Goal: Task Accomplishment & Management: Manage account settings

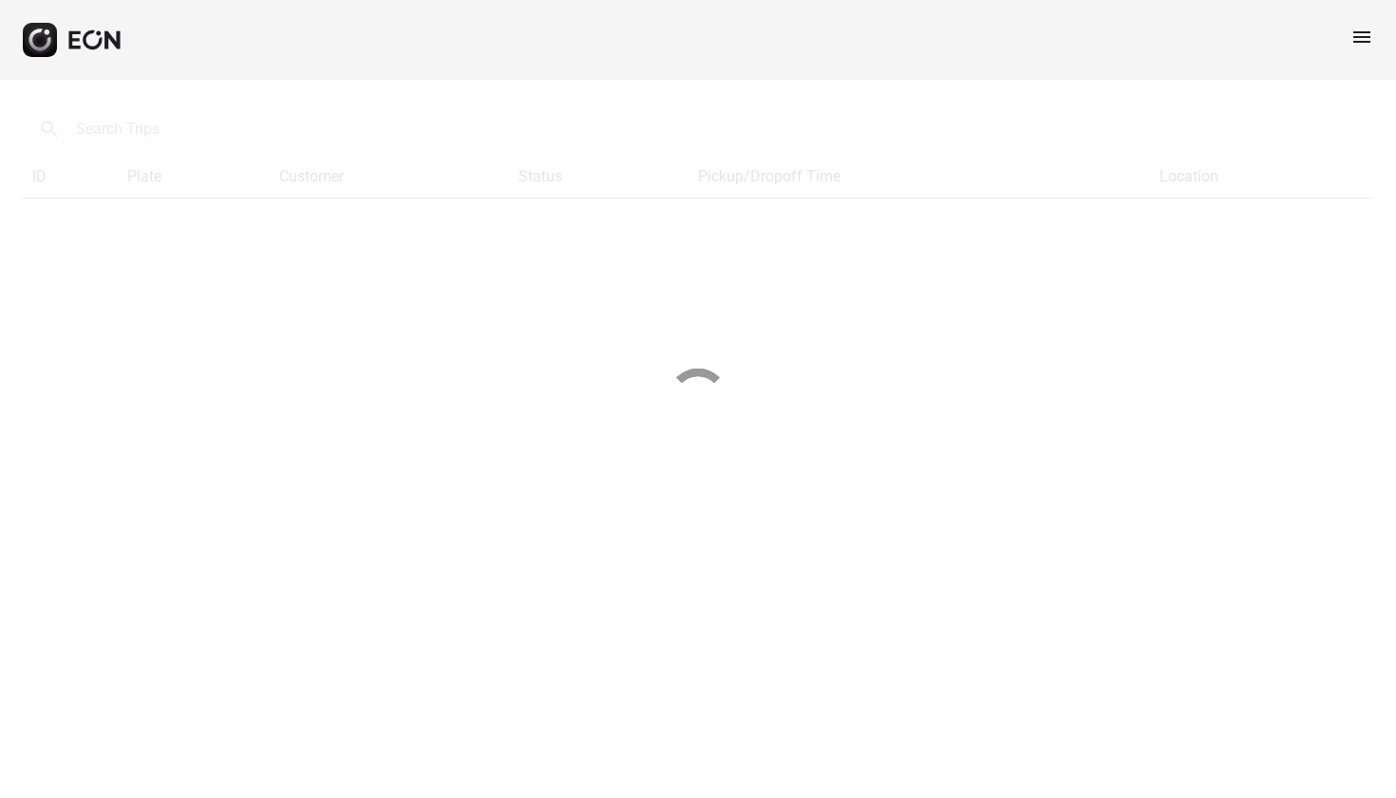
click at [1256, 33] on span "menu" at bounding box center [1361, 37] width 23 height 23
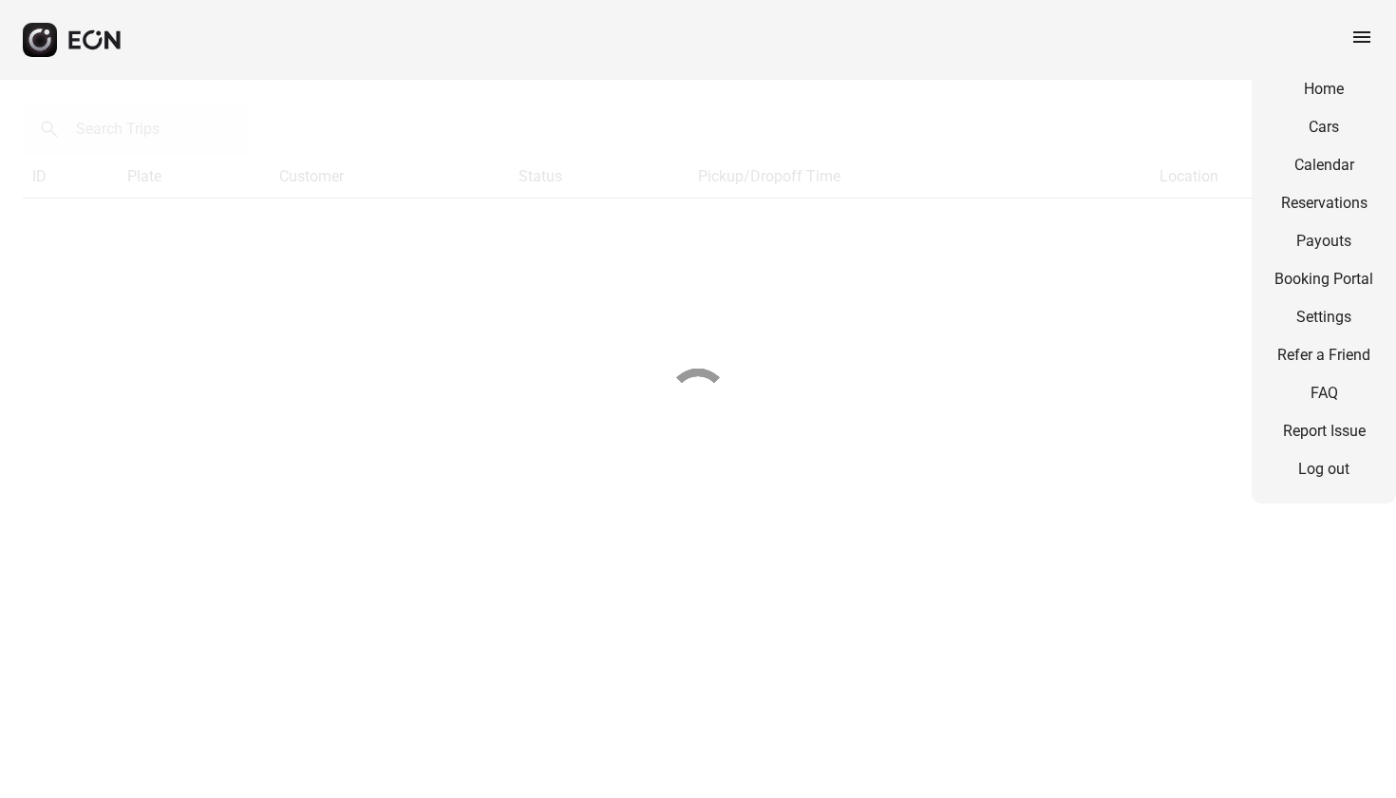
click at [1029, 54] on div "menu Home Cars Calendar Reservations Payouts Booking Portal Settings Refer a Fr…" at bounding box center [698, 40] width 1396 height 80
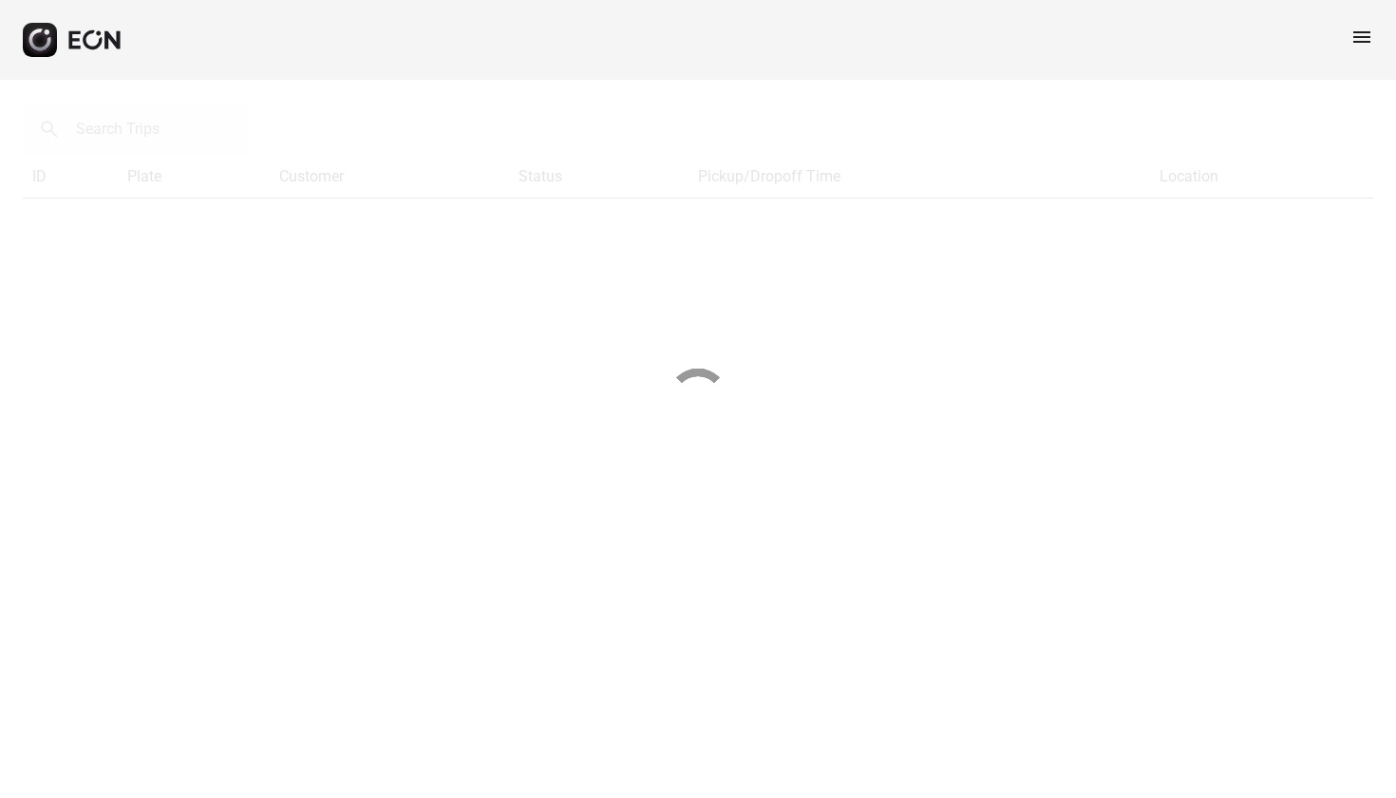
click at [1012, 42] on div "menu" at bounding box center [698, 40] width 1396 height 80
click at [1256, 63] on div "menu" at bounding box center [698, 40] width 1396 height 80
click at [1256, 38] on span "menu" at bounding box center [1361, 37] width 23 height 23
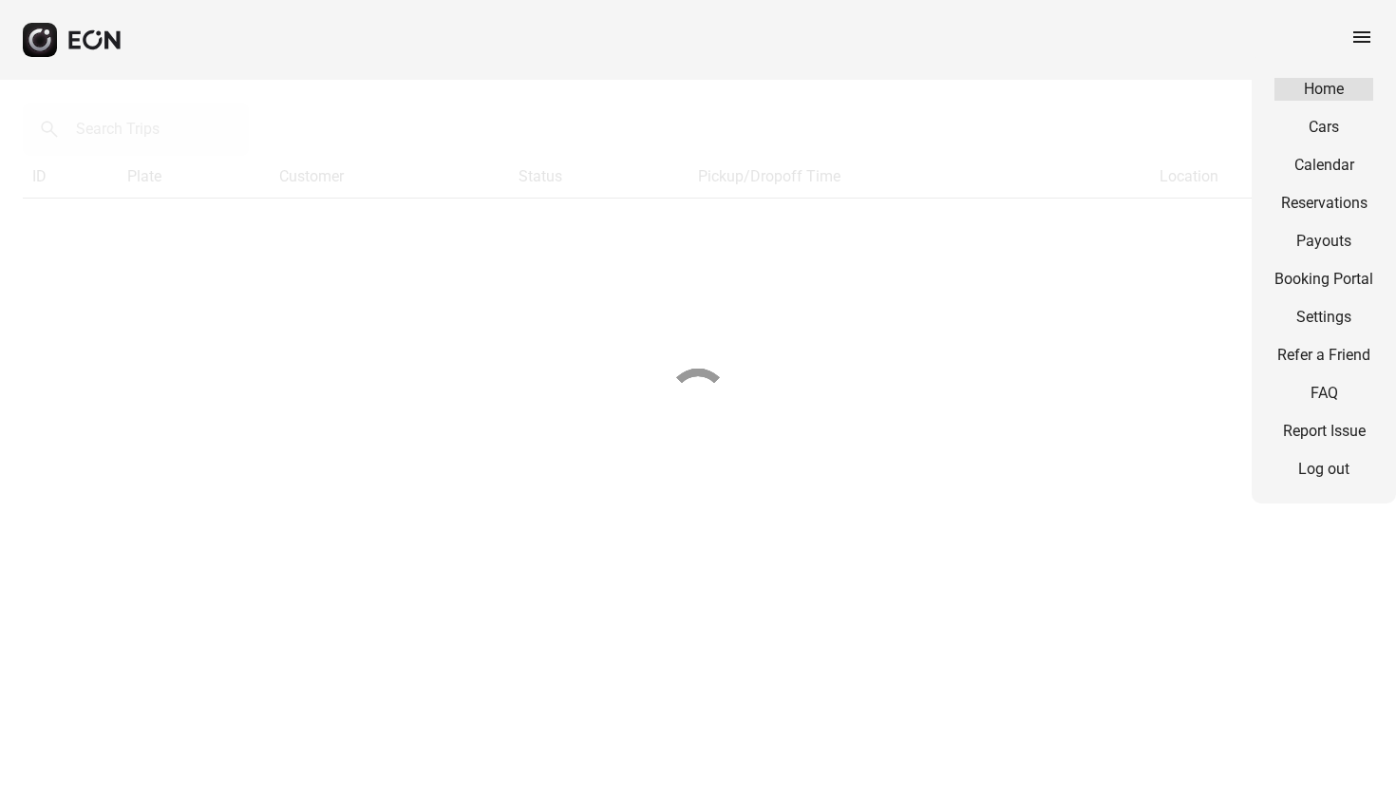
click at [1256, 95] on link "Home" at bounding box center [1323, 89] width 99 height 23
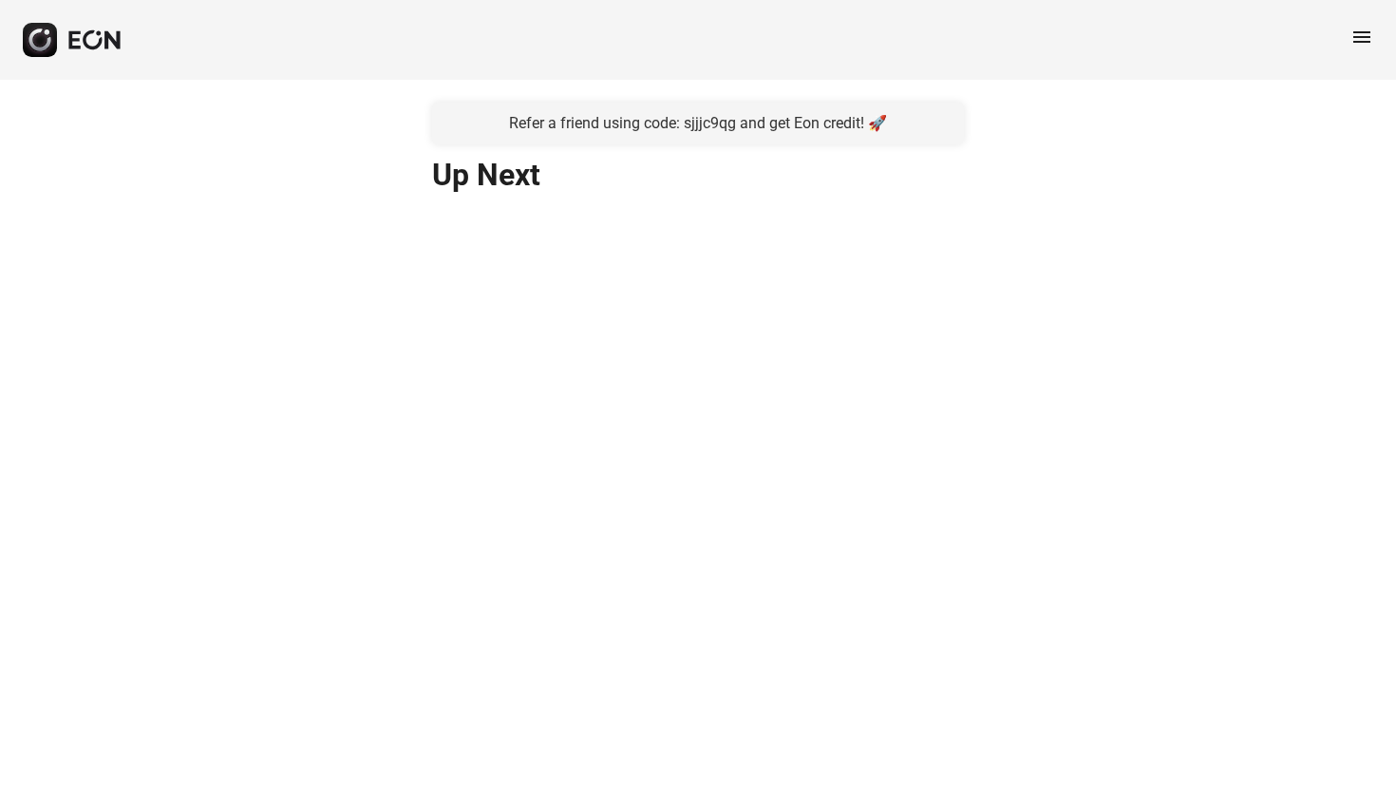
click at [1256, 41] on span "menu" at bounding box center [1361, 37] width 23 height 23
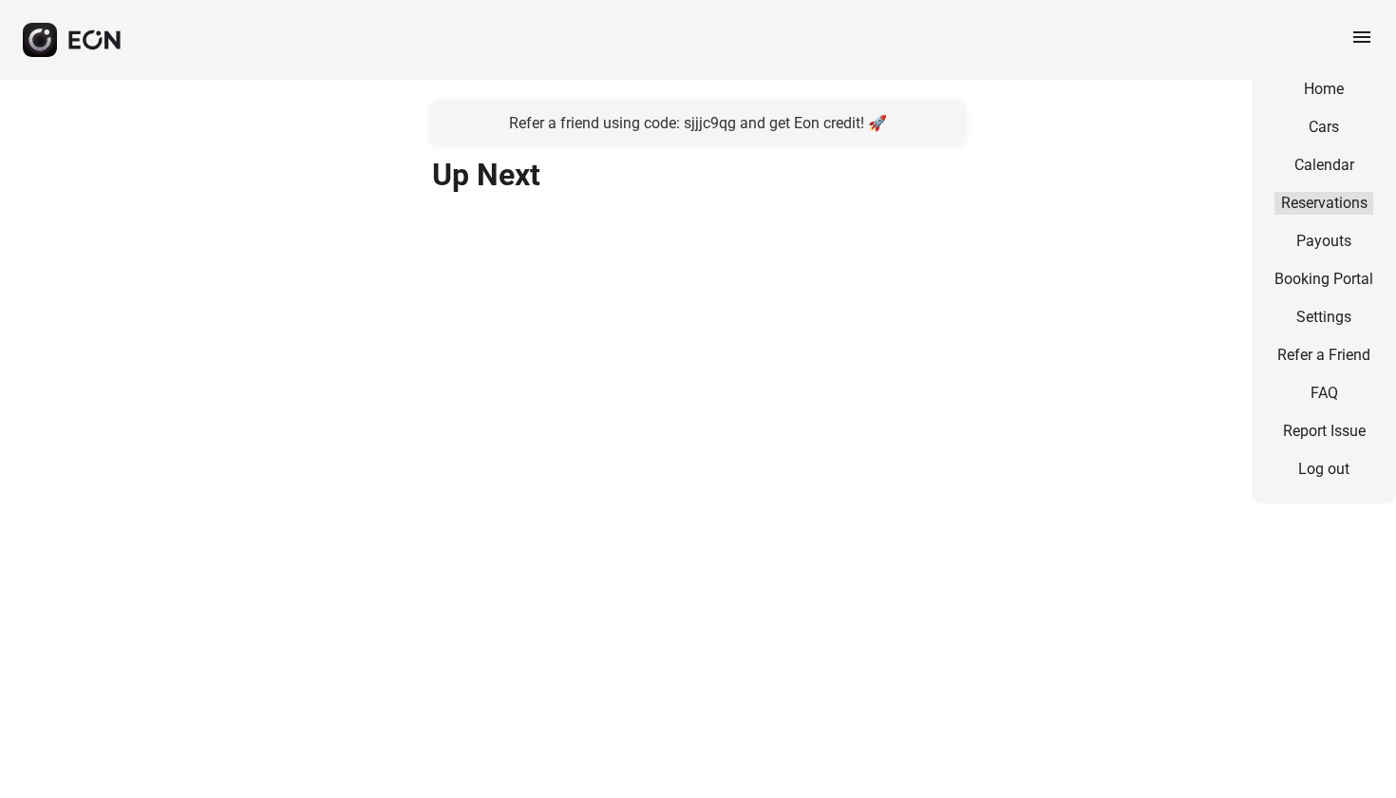
click at [1256, 205] on link "Reservations" at bounding box center [1323, 203] width 99 height 23
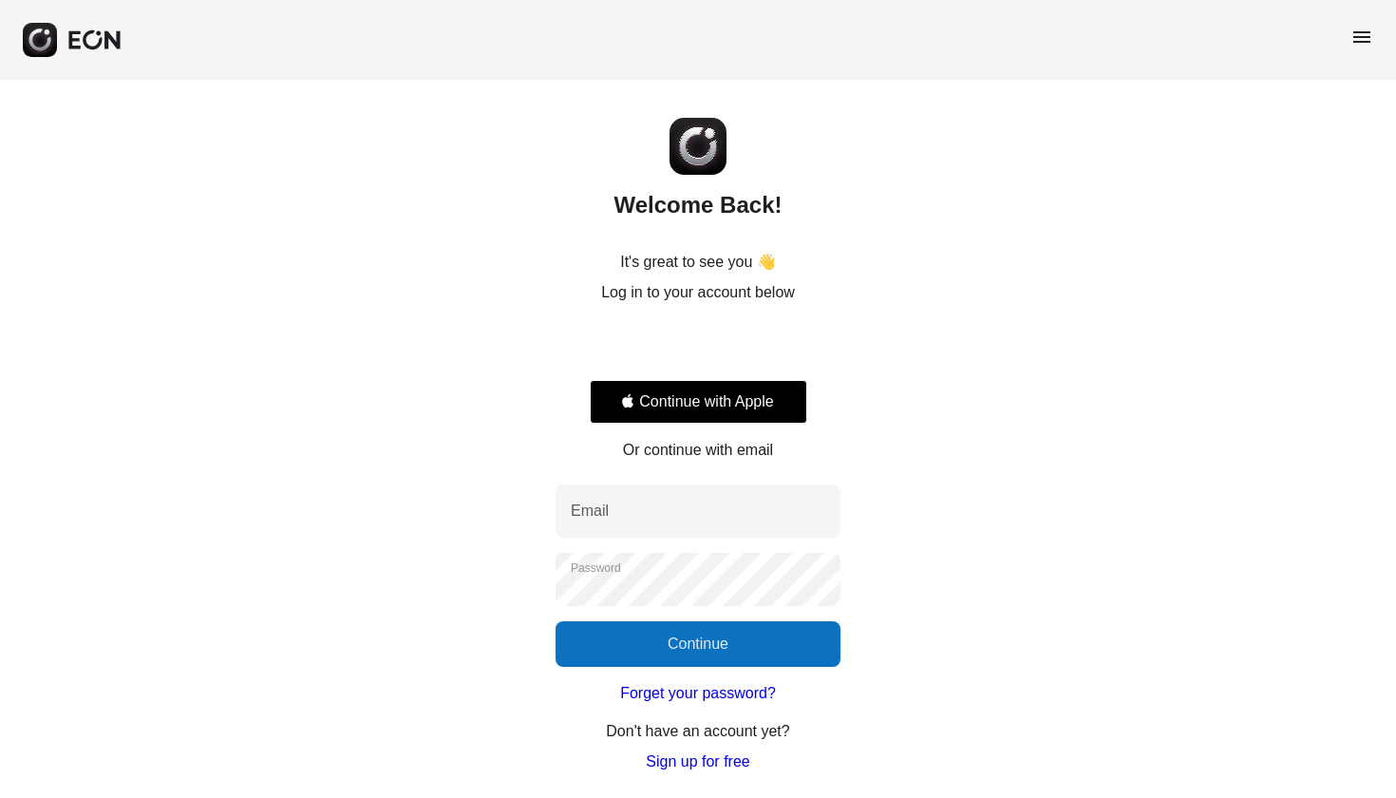
click at [722, 344] on div "Sign in with Google. Opens in new tab" at bounding box center [698, 346] width 217 height 42
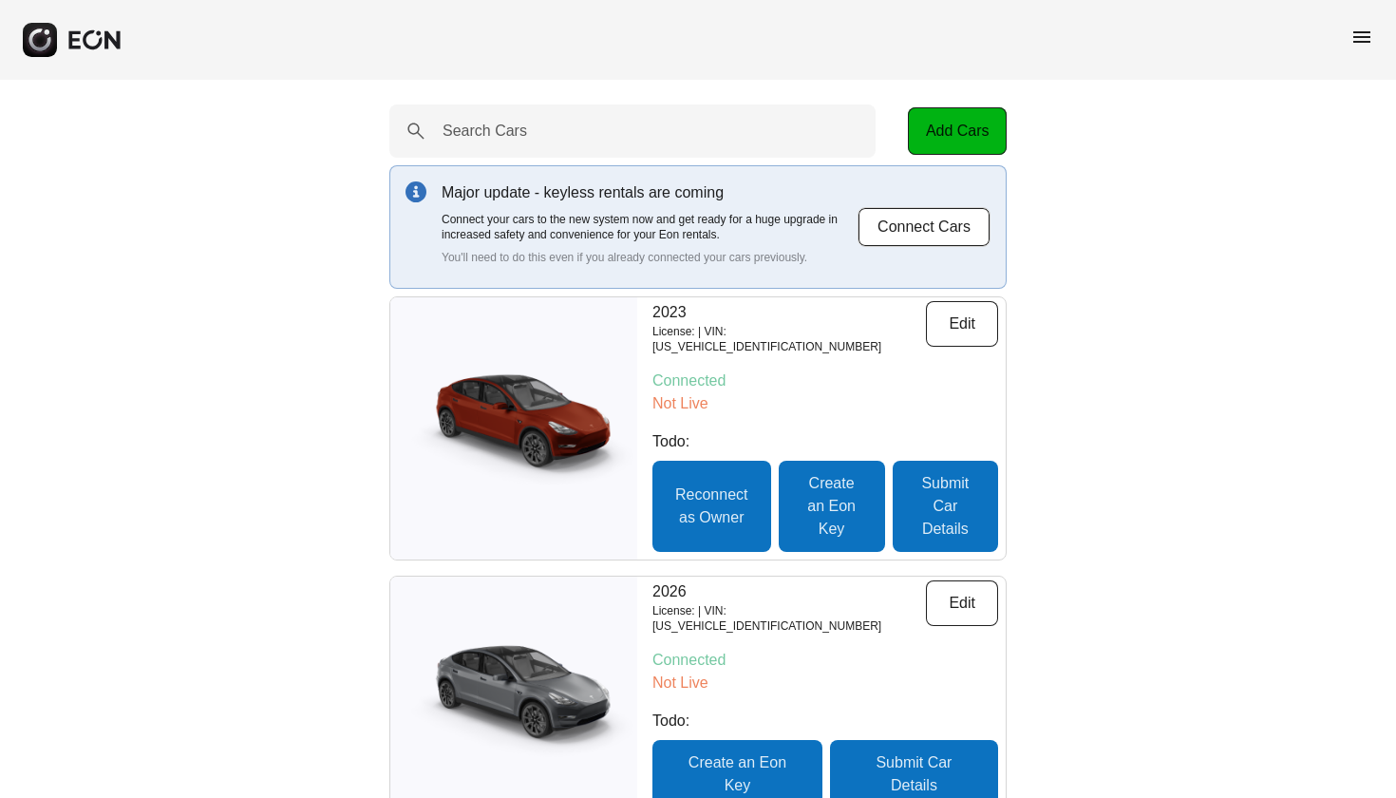
click at [1369, 29] on span "menu" at bounding box center [1361, 37] width 23 height 23
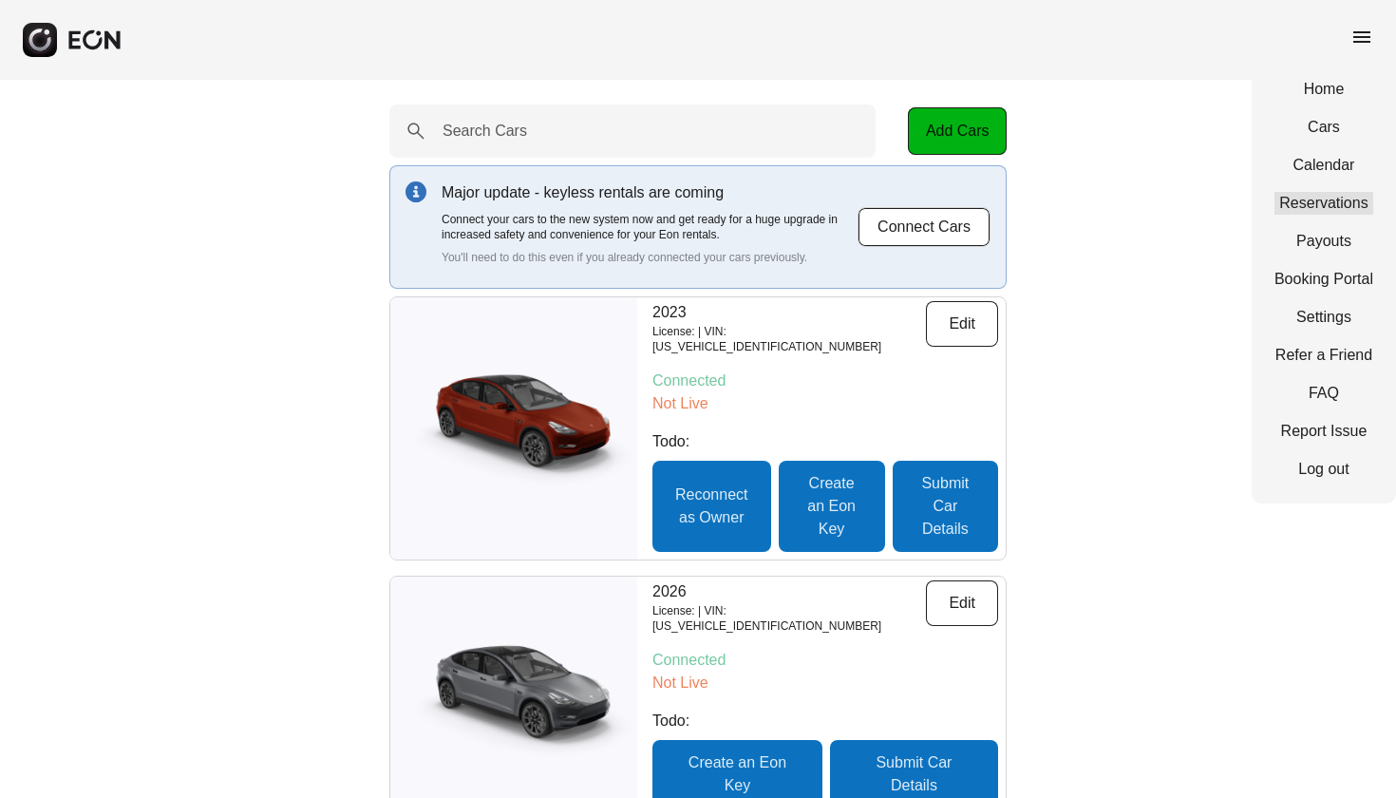
click at [1333, 206] on link "Reservations" at bounding box center [1323, 203] width 99 height 23
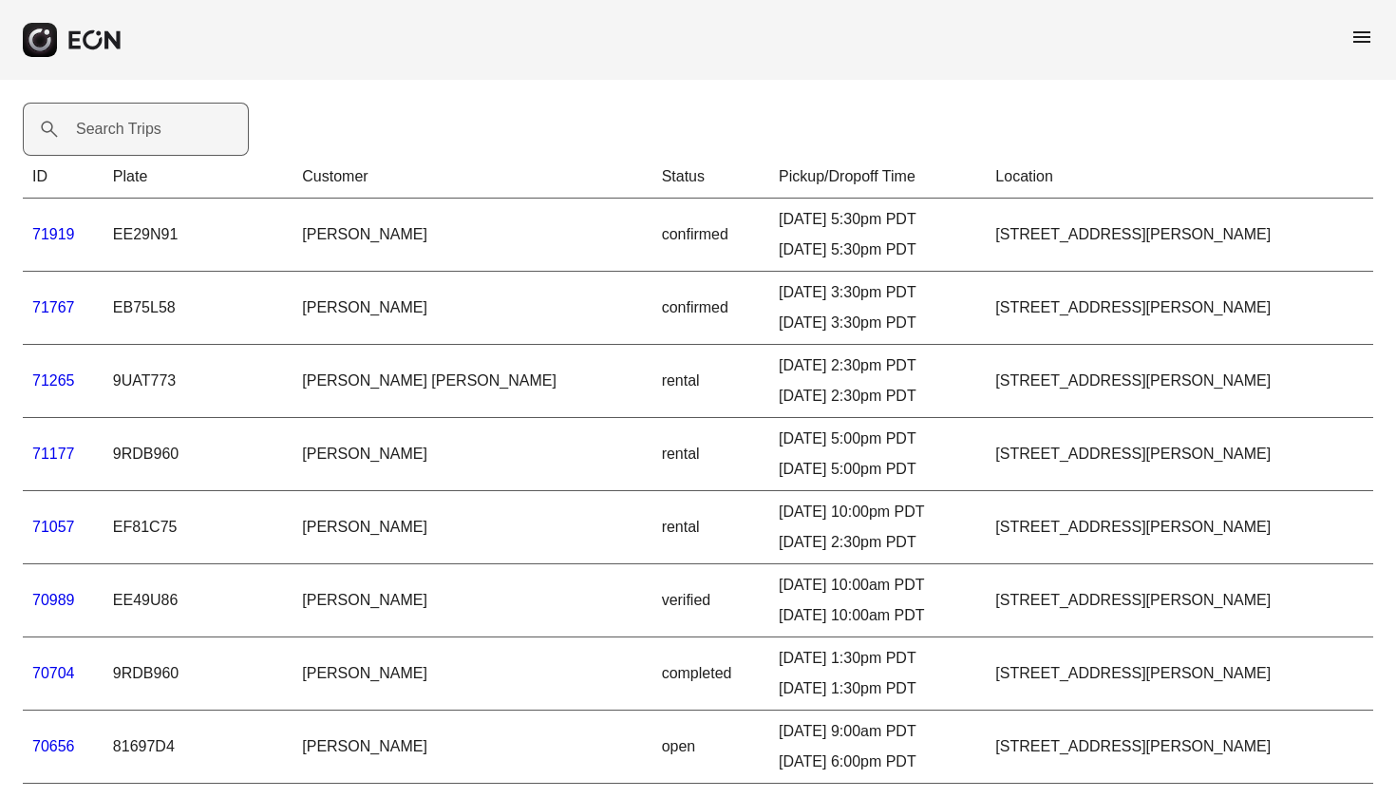
click at [140, 121] on label "Search Trips" at bounding box center [118, 129] width 85 height 23
click at [140, 121] on Trips "Search Trips" at bounding box center [136, 129] width 226 height 53
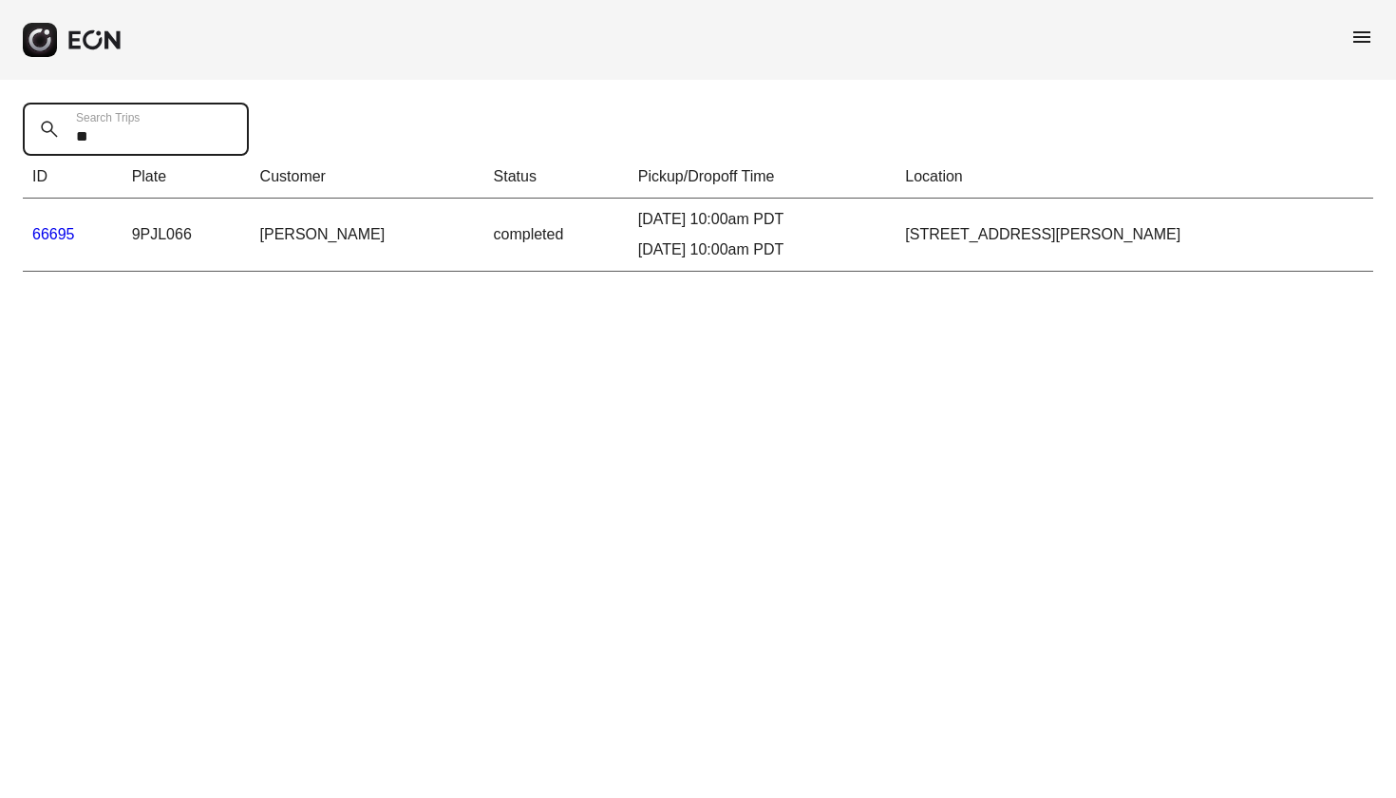
type Trips "*"
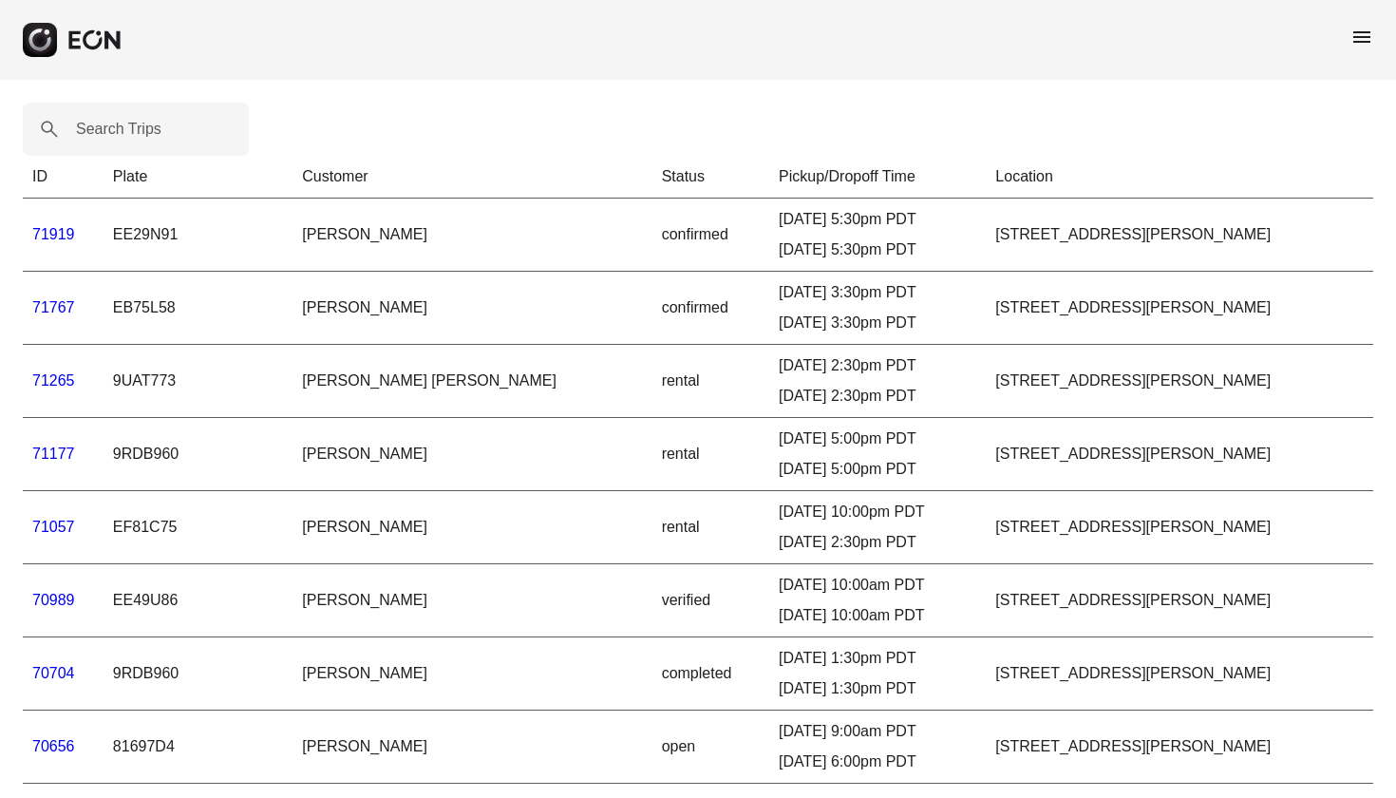
click at [1367, 35] on span "menu" at bounding box center [1361, 37] width 23 height 23
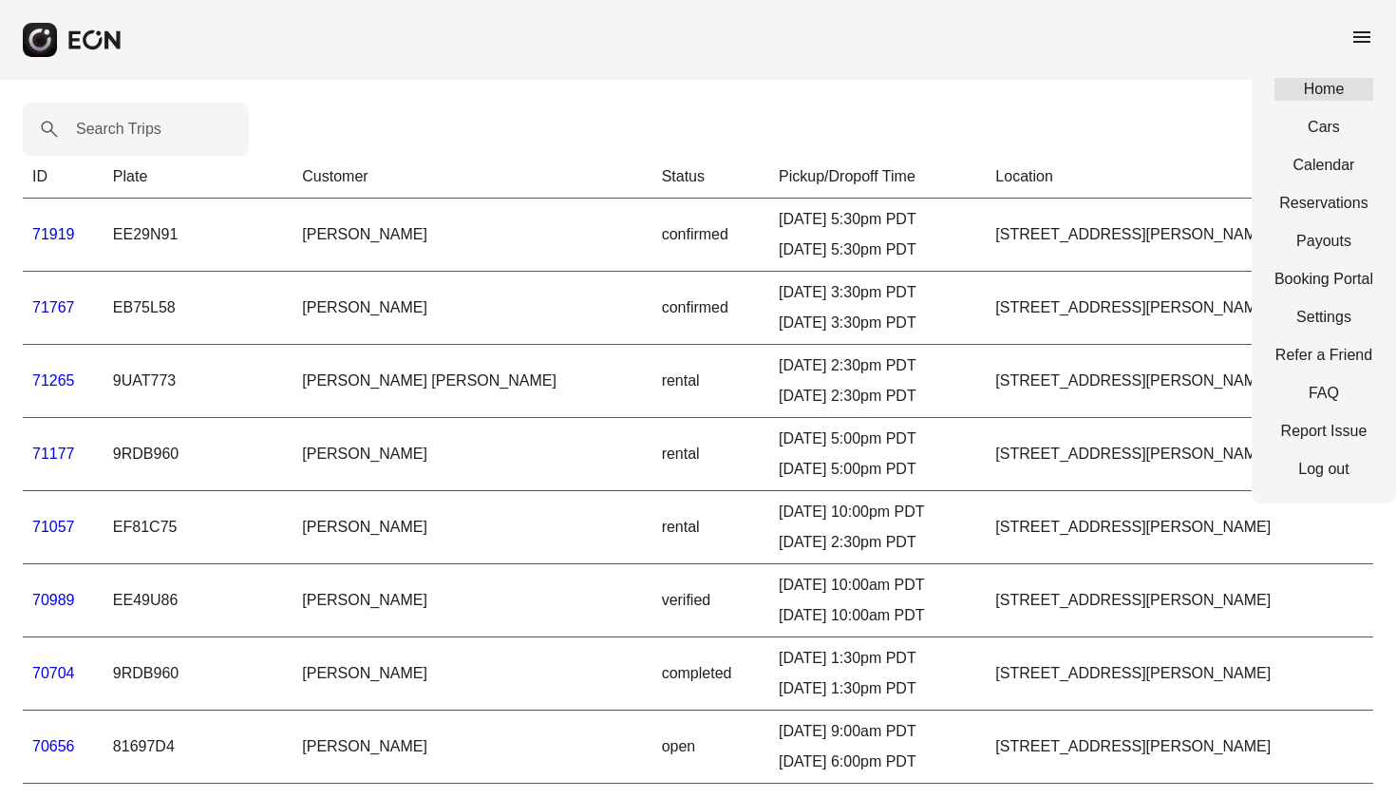
click at [1330, 91] on link "Home" at bounding box center [1323, 89] width 99 height 23
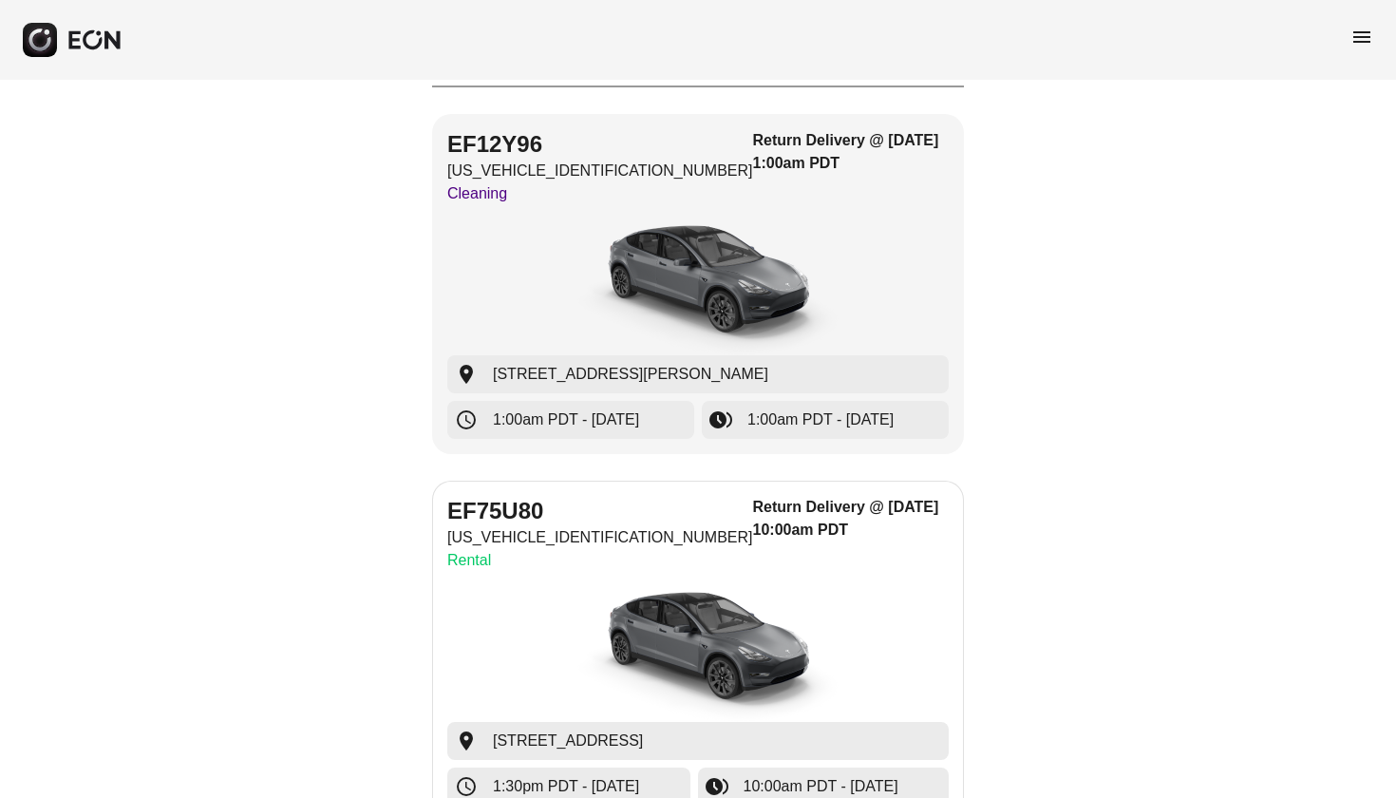
scroll to position [188, 0]
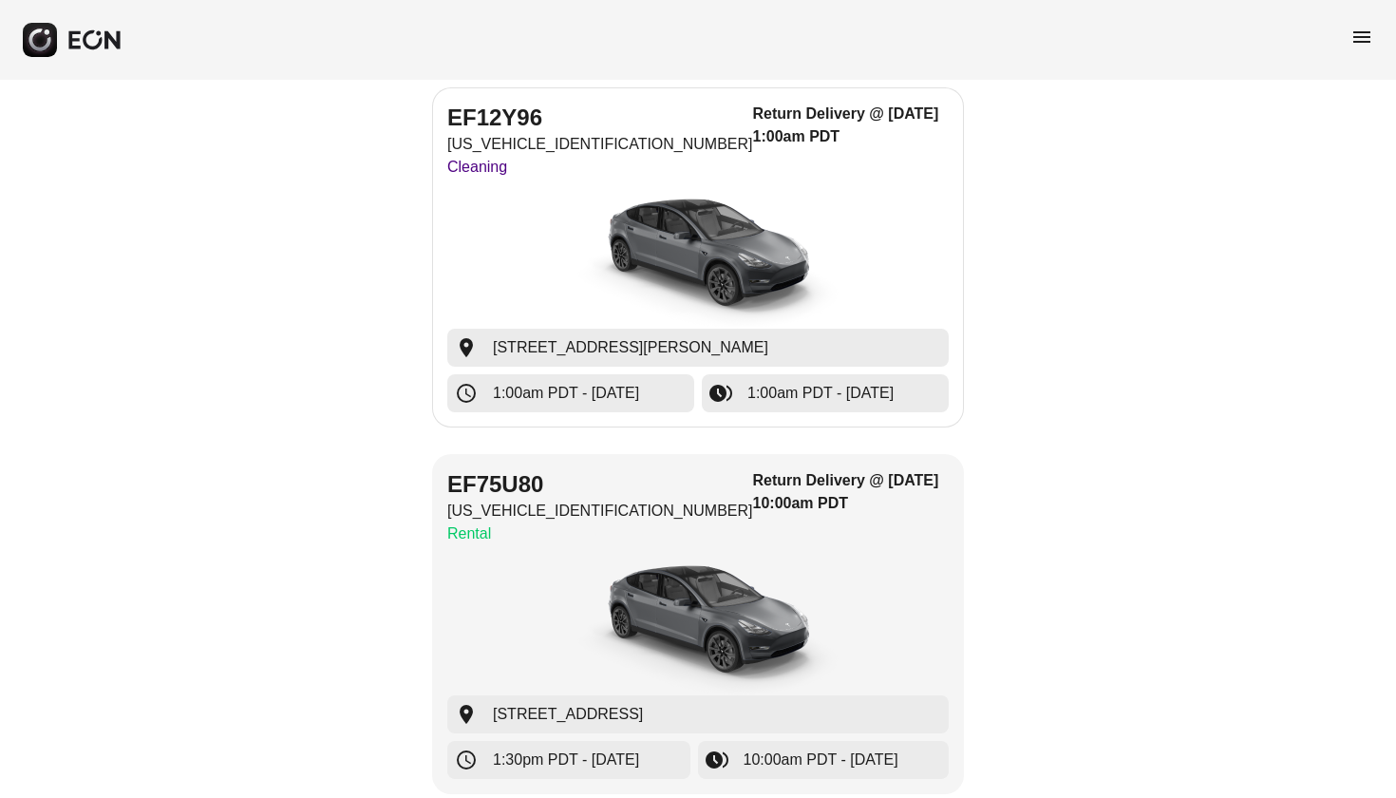
click at [672, 301] on img "button" at bounding box center [698, 257] width 285 height 142
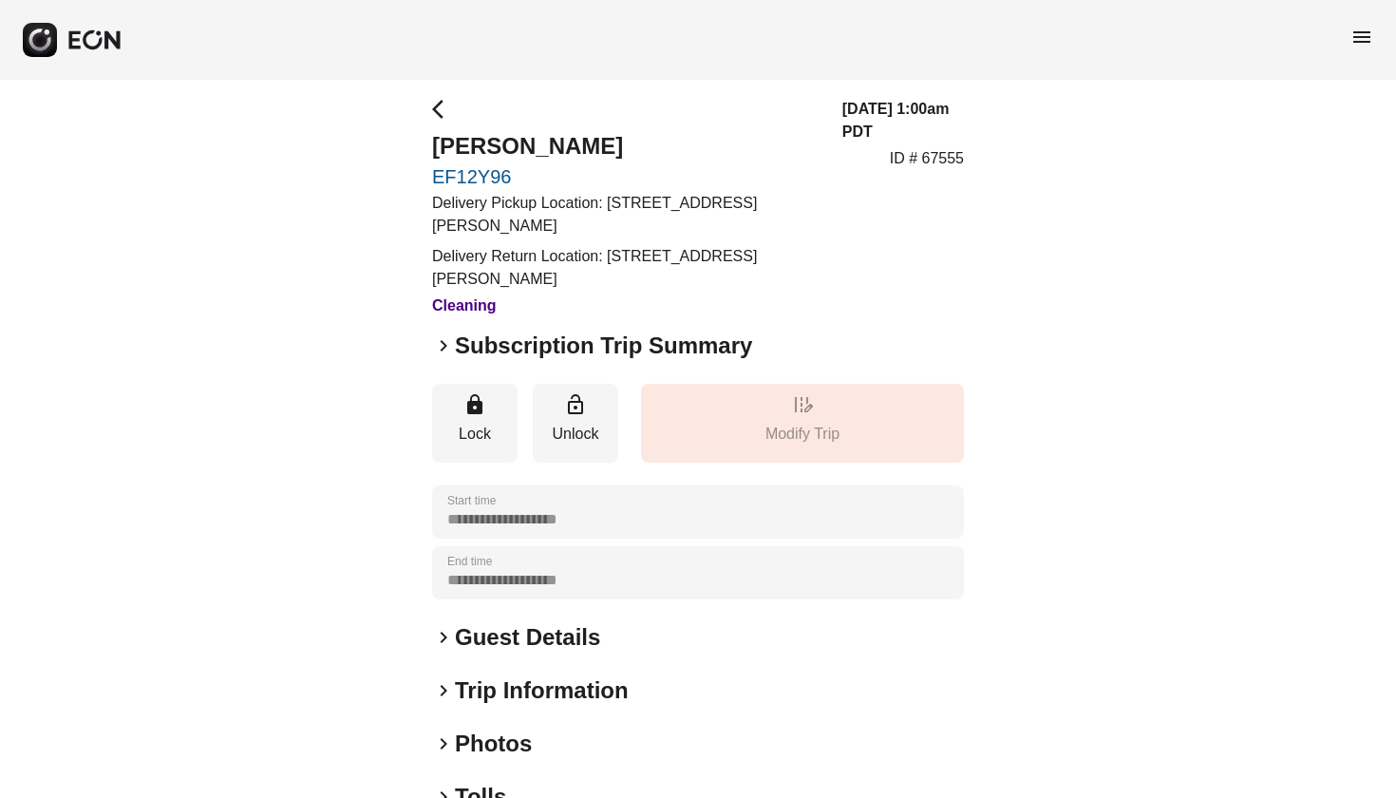
scroll to position [11, 0]
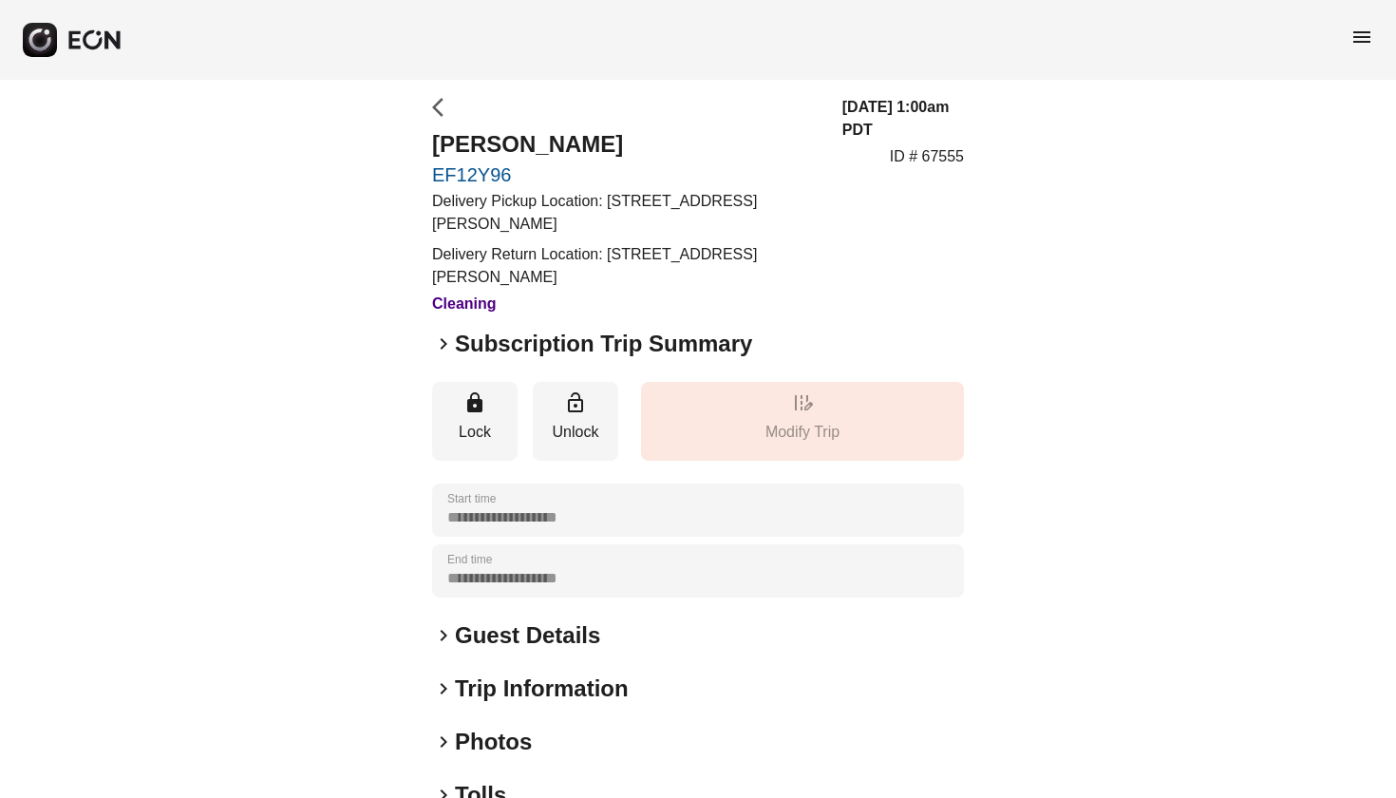
click at [436, 107] on span "arrow_back_ios" at bounding box center [443, 107] width 23 height 23
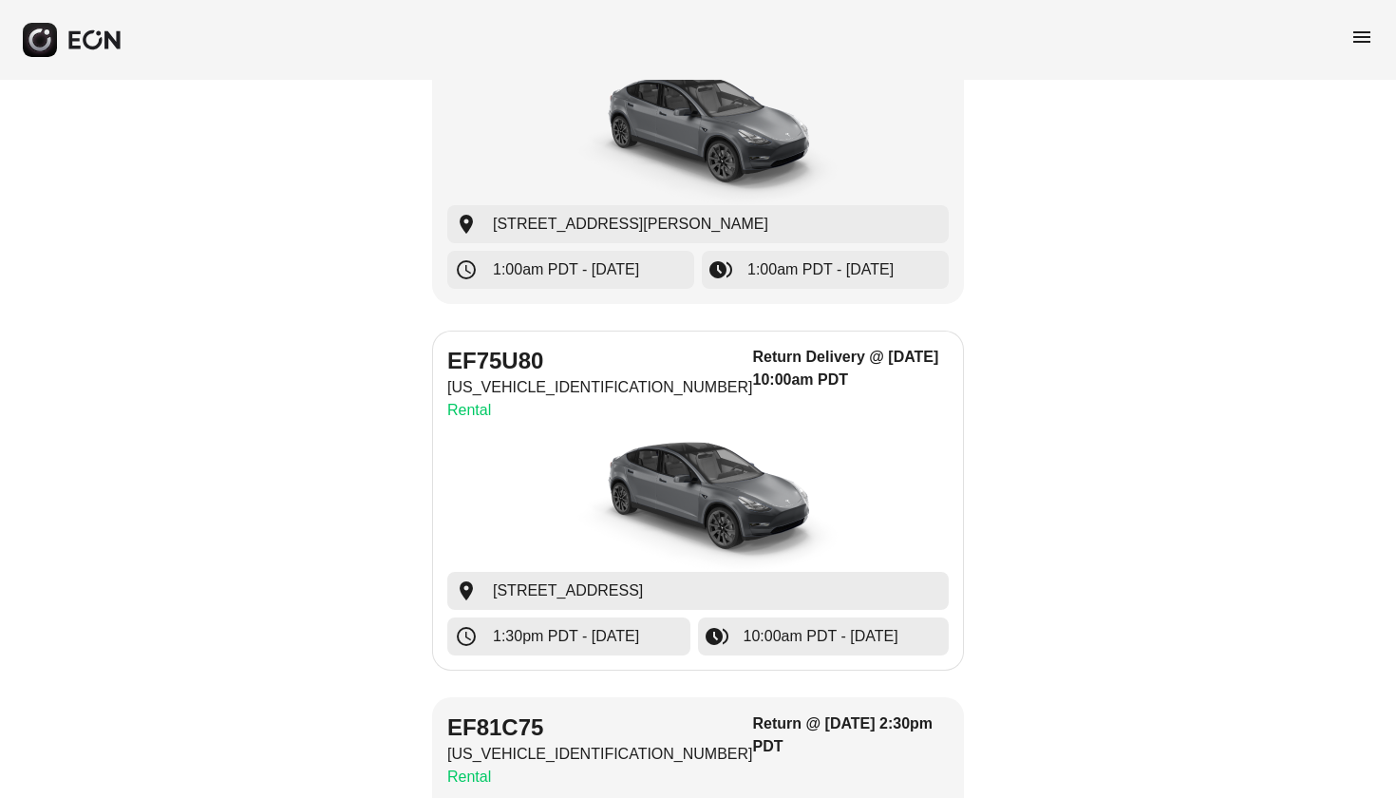
scroll to position [313, 0]
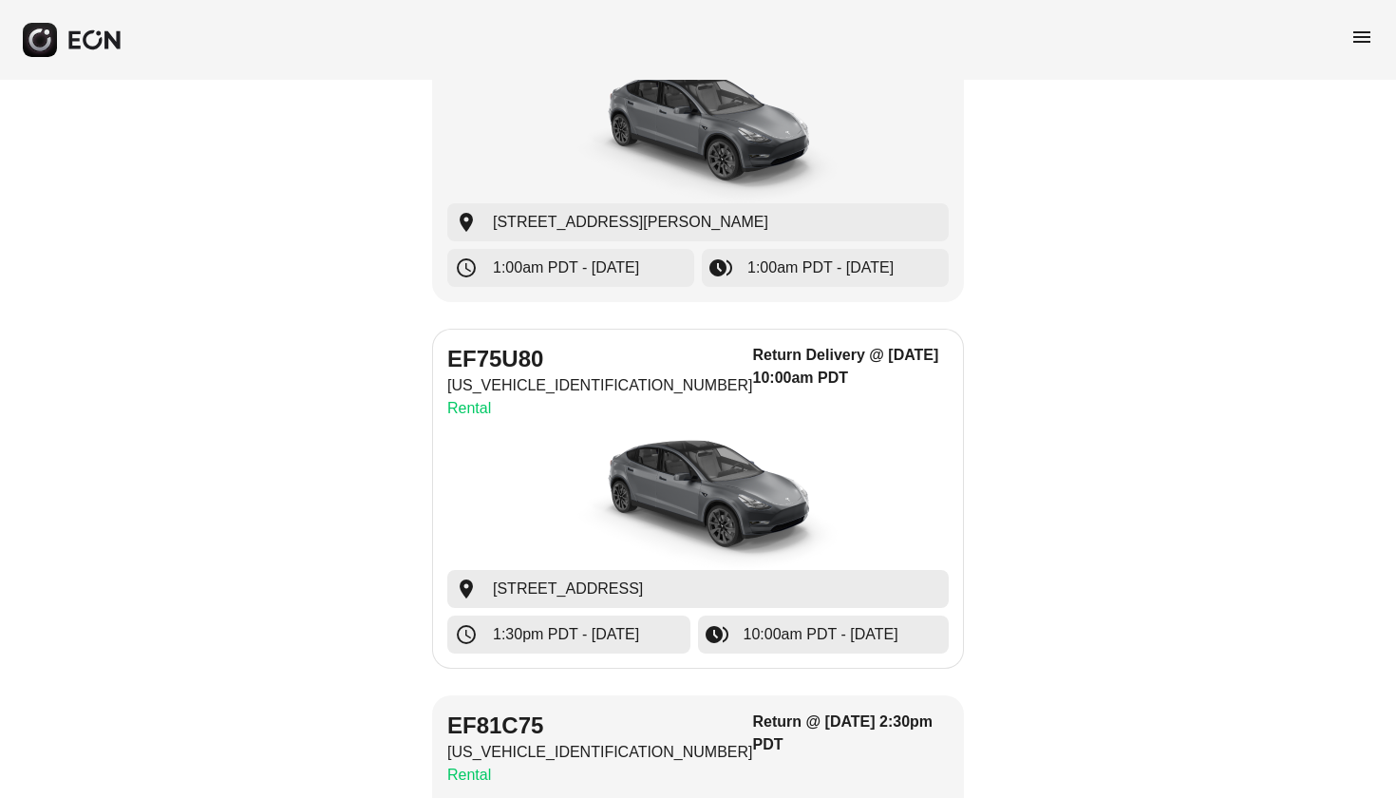
click at [731, 440] on img "button" at bounding box center [698, 498] width 285 height 142
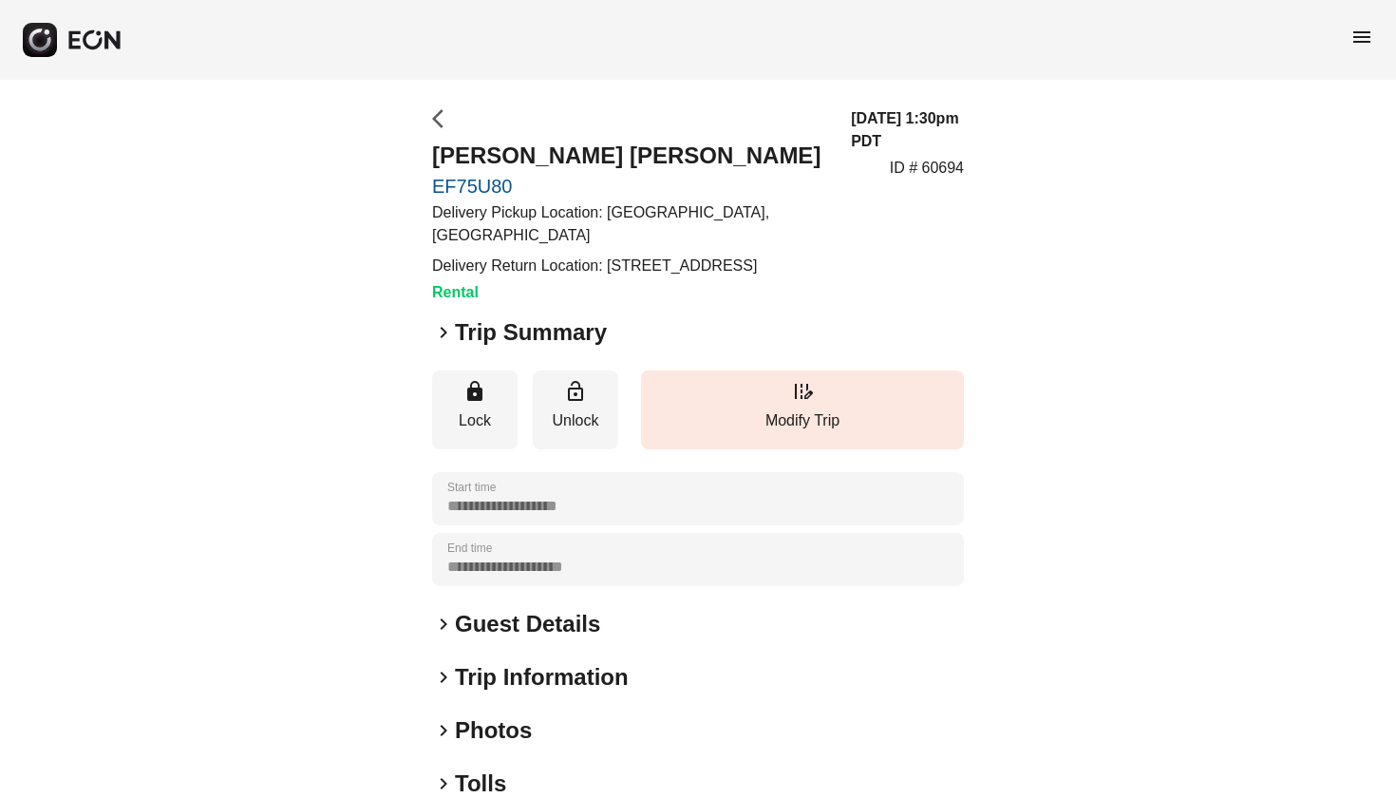
click at [436, 109] on span "arrow_back_ios" at bounding box center [443, 118] width 23 height 23
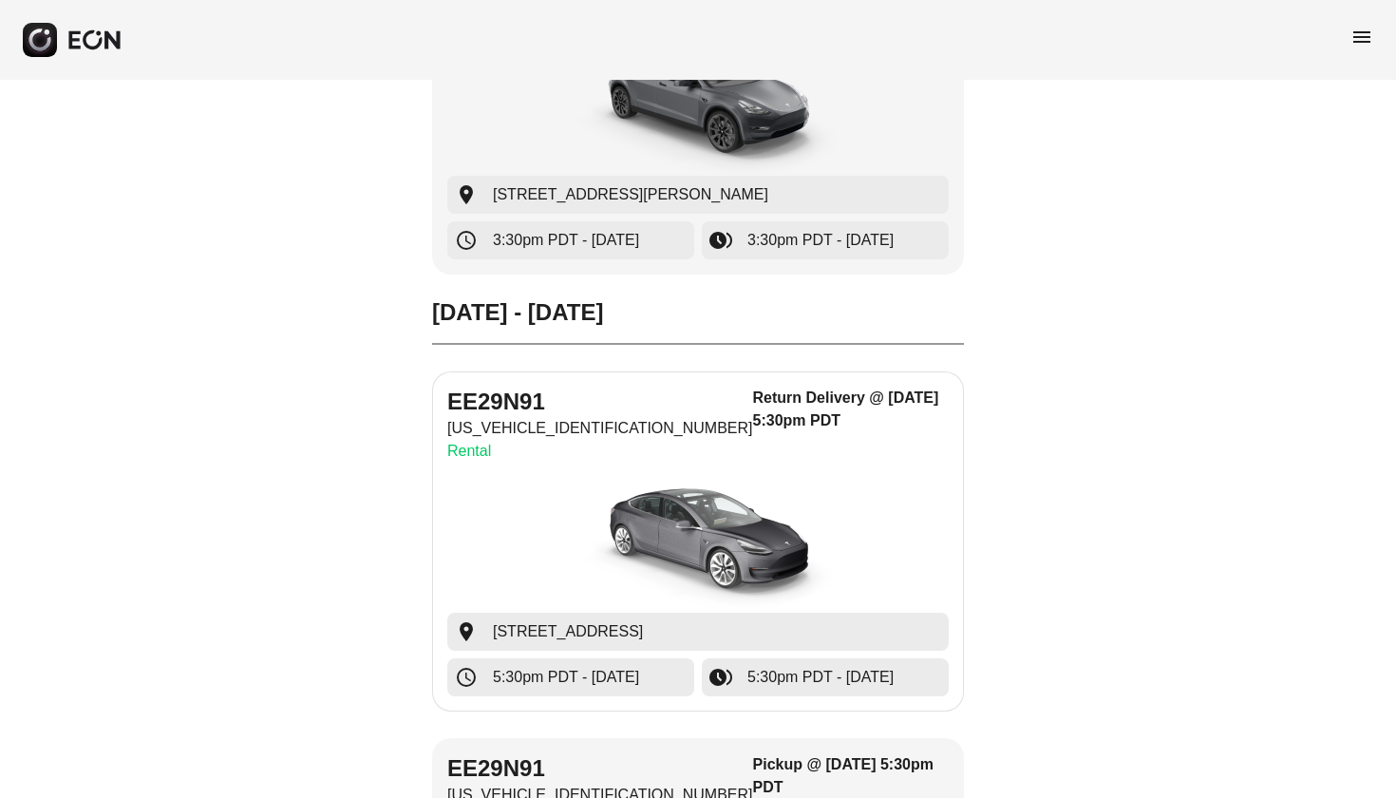
scroll to position [1812, 0]
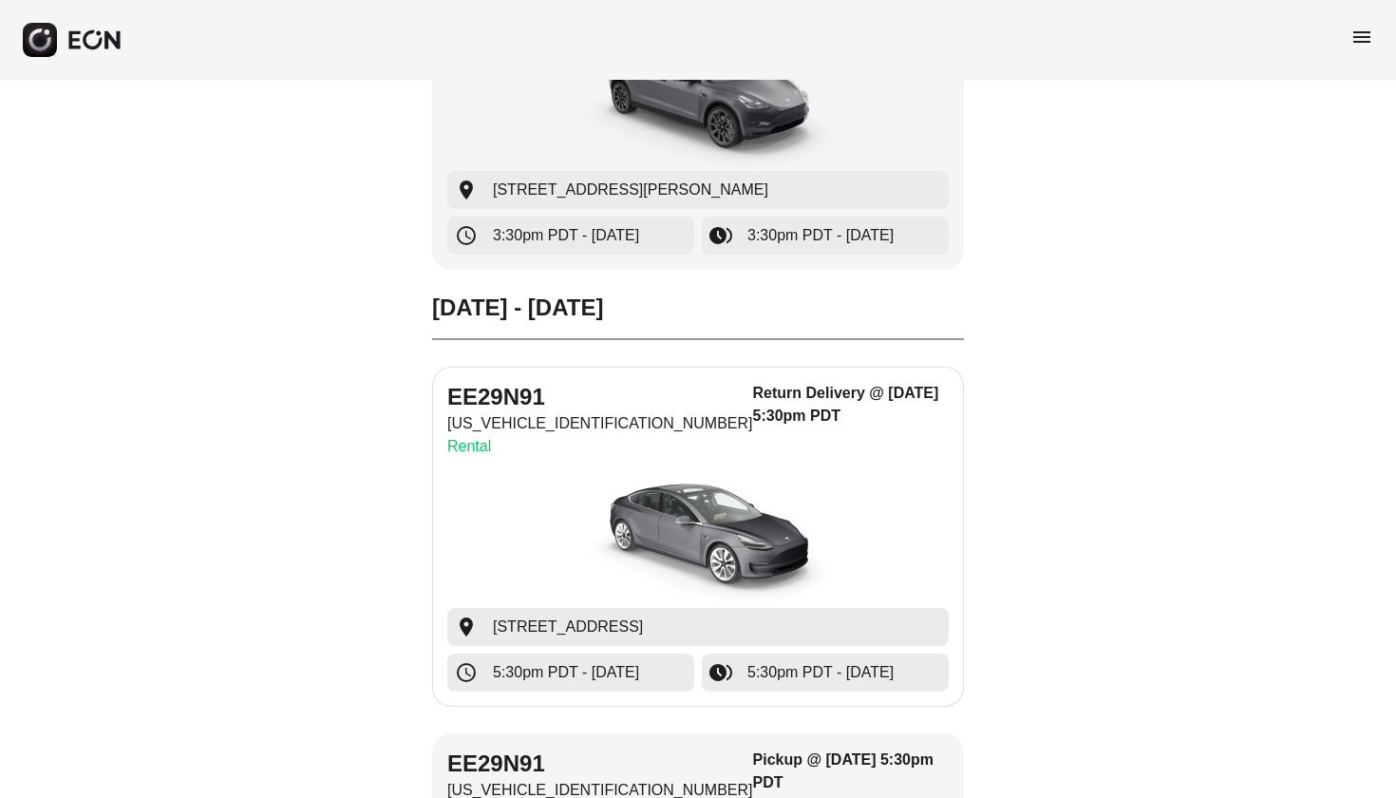
click at [802, 443] on div "Return Delivery @ [DATE] 5:30pm PDT" at bounding box center [851, 424] width 196 height 84
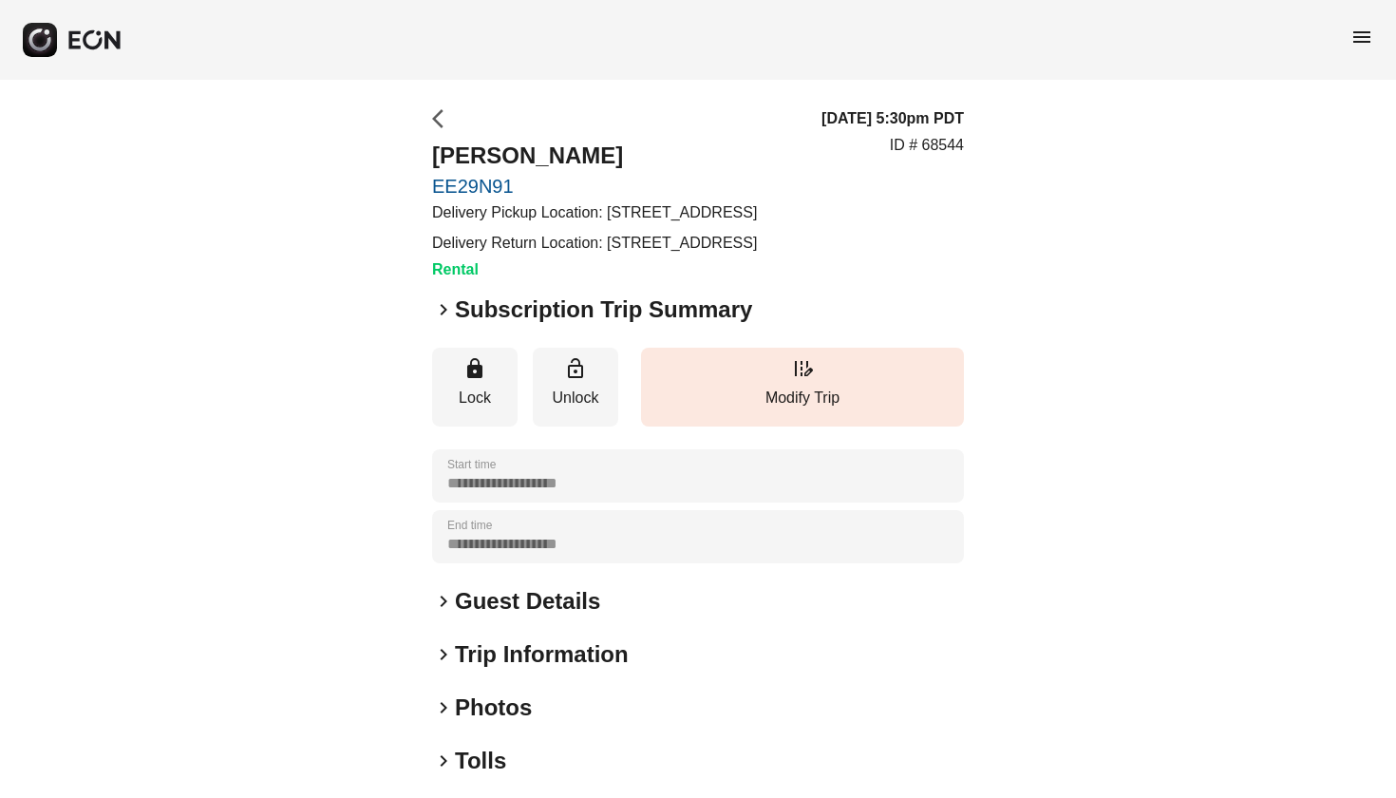
click at [436, 119] on span "arrow_back_ios" at bounding box center [443, 118] width 23 height 23
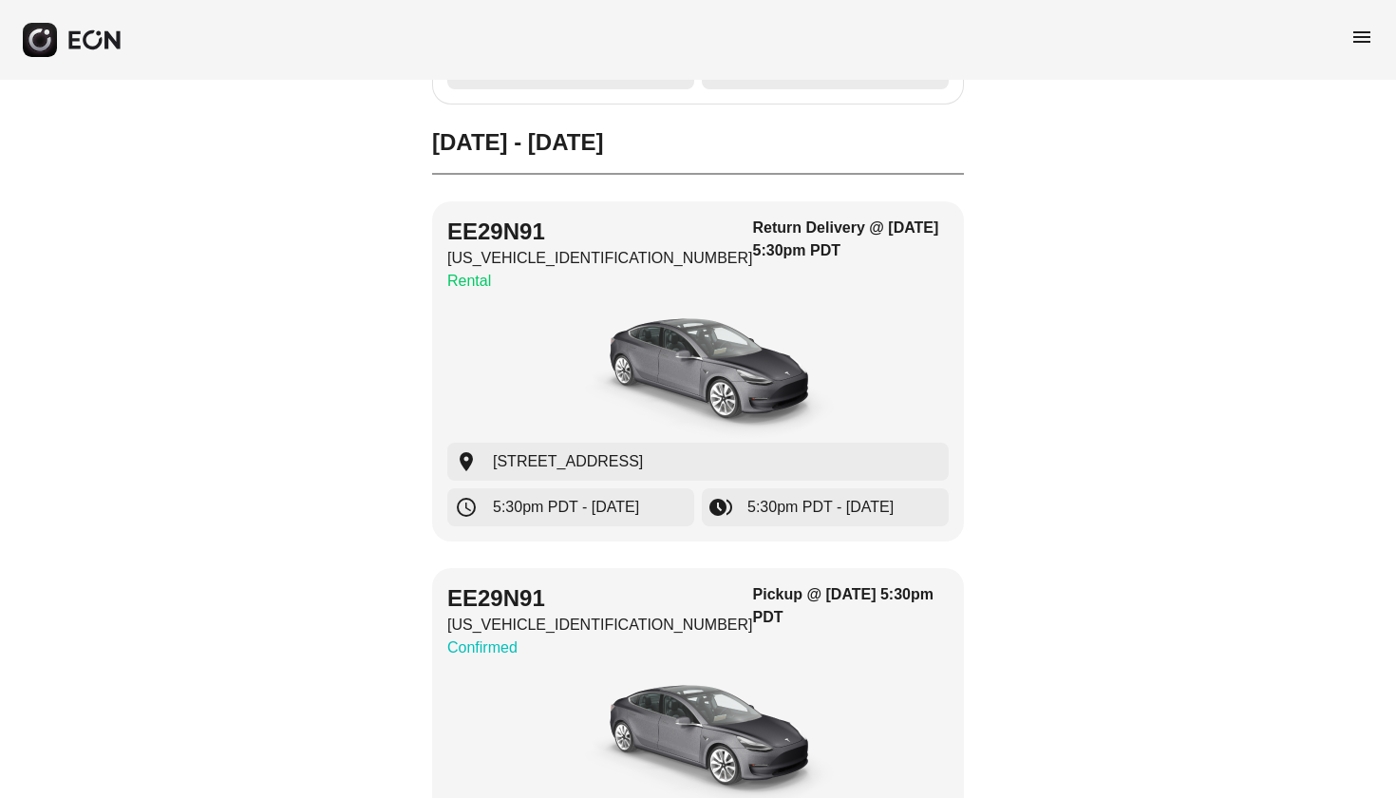
scroll to position [2007, 0]
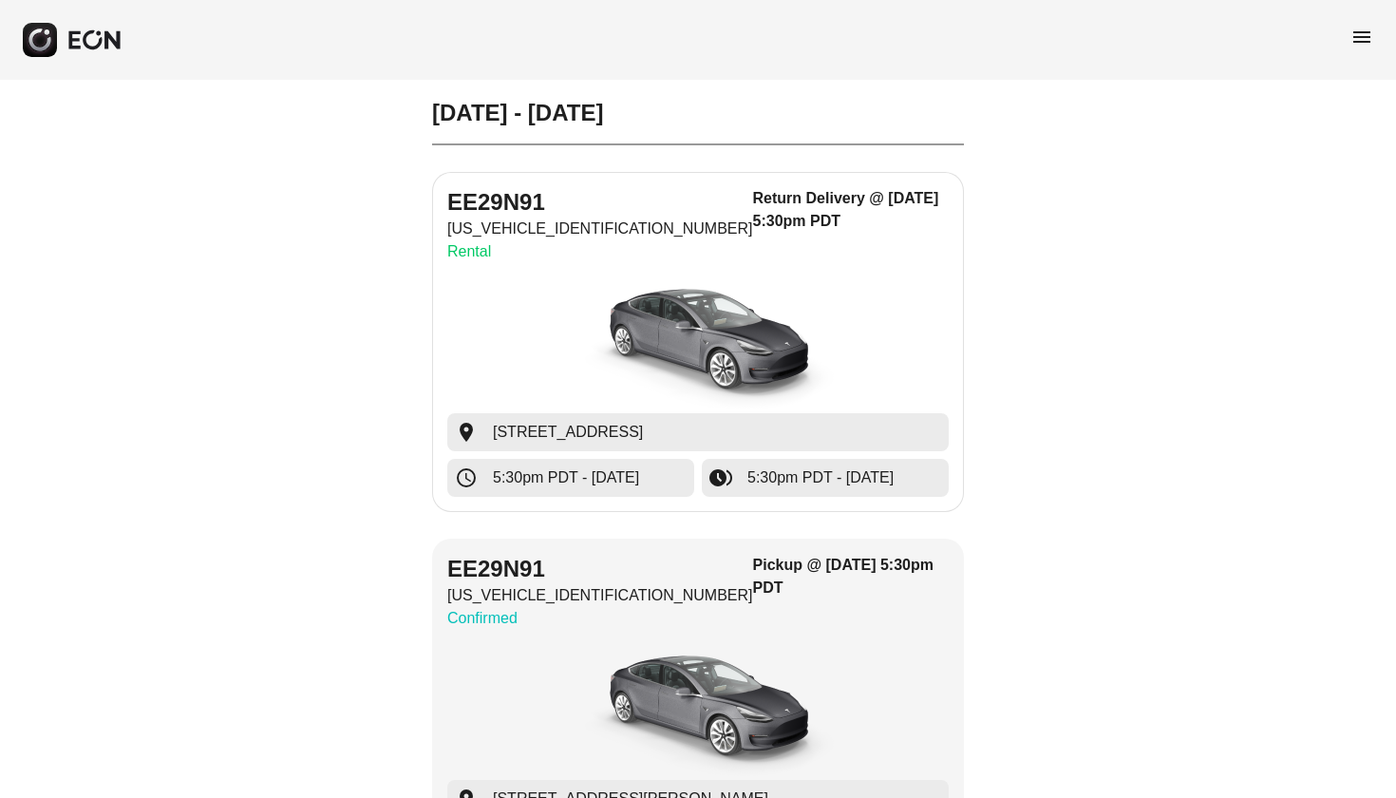
click at [858, 259] on div "Return Delivery @ [DATE] 5:30pm PDT" at bounding box center [851, 229] width 196 height 84
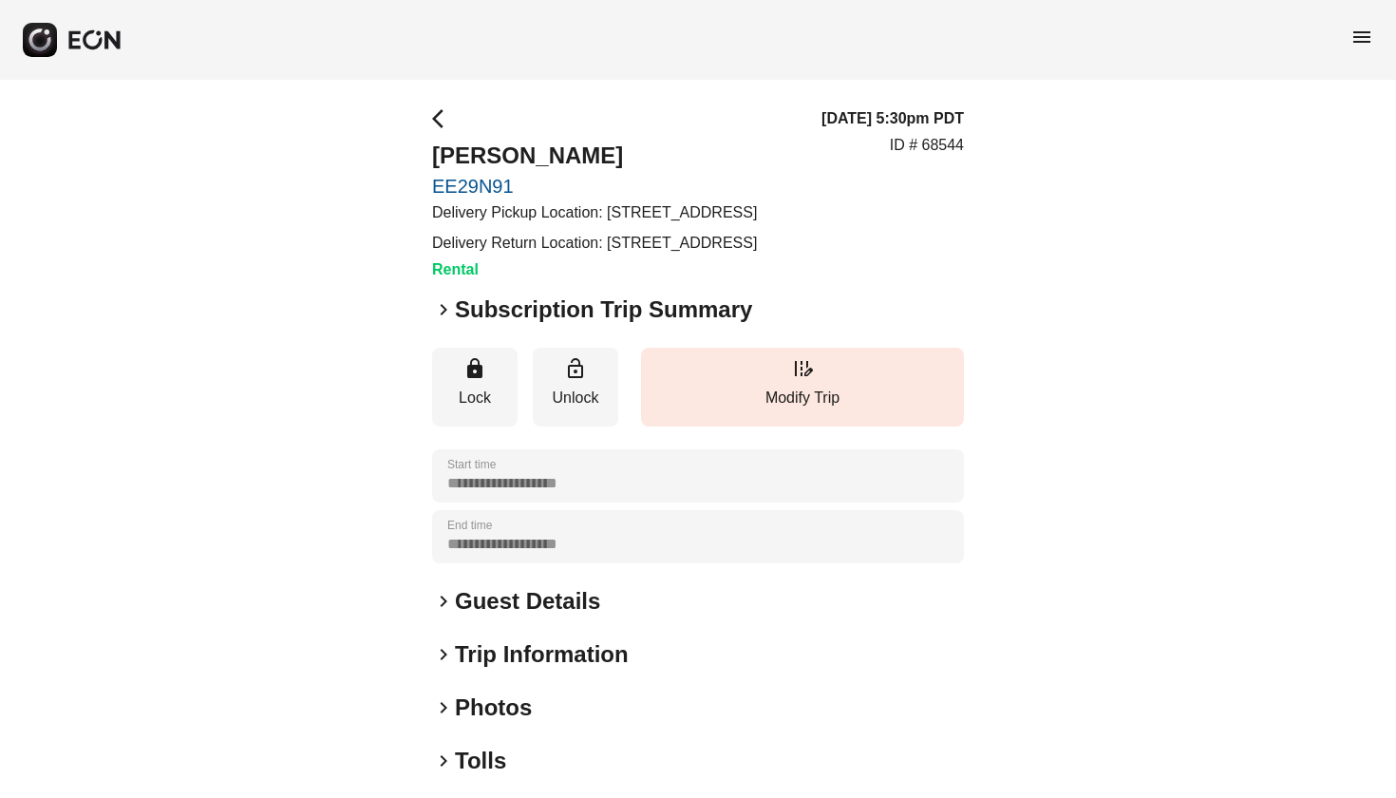
click at [444, 666] on span "keyboard_arrow_right" at bounding box center [443, 654] width 23 height 23
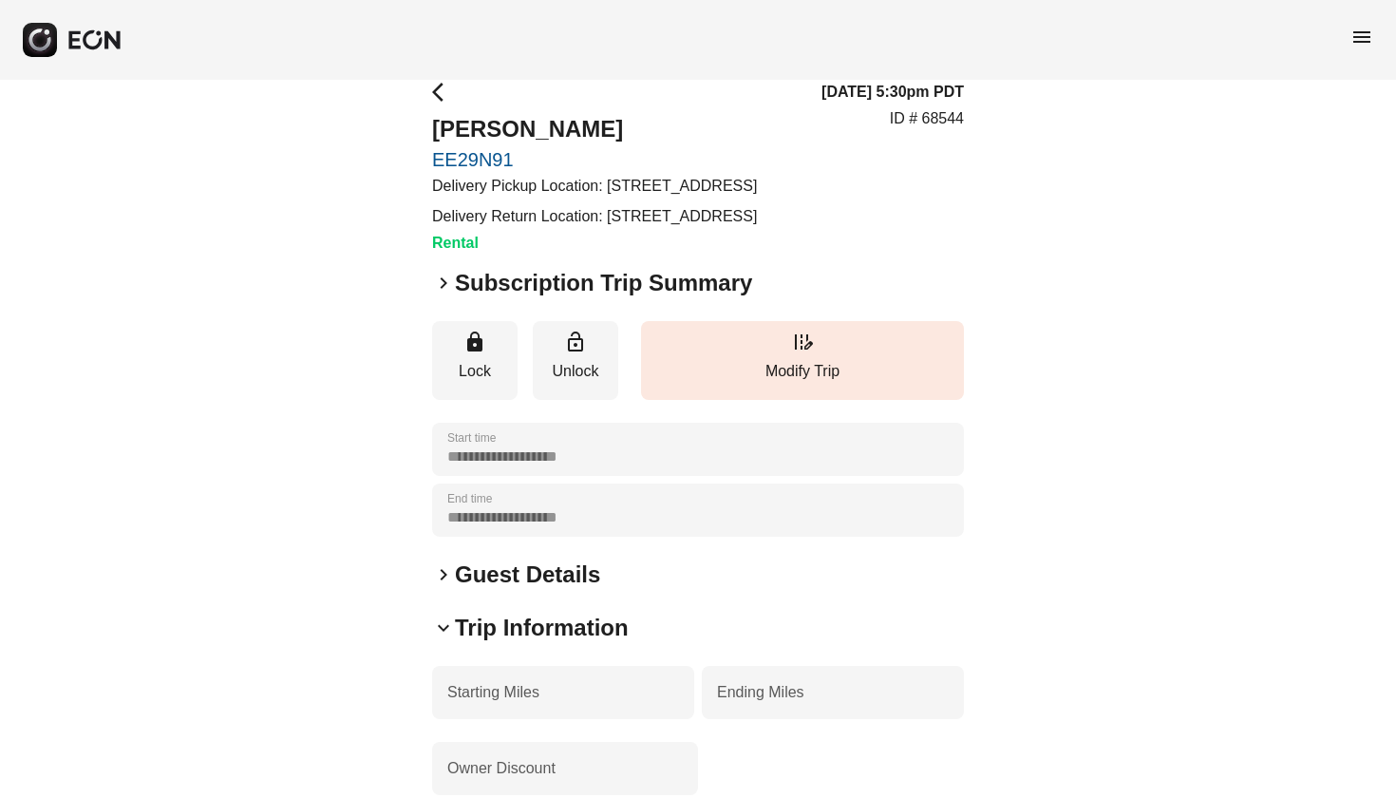
scroll to position [26, 0]
click at [427, 86] on div "**********" at bounding box center [698, 662] width 1396 height 1216
click at [437, 91] on span "arrow_back_ios" at bounding box center [443, 93] width 23 height 23
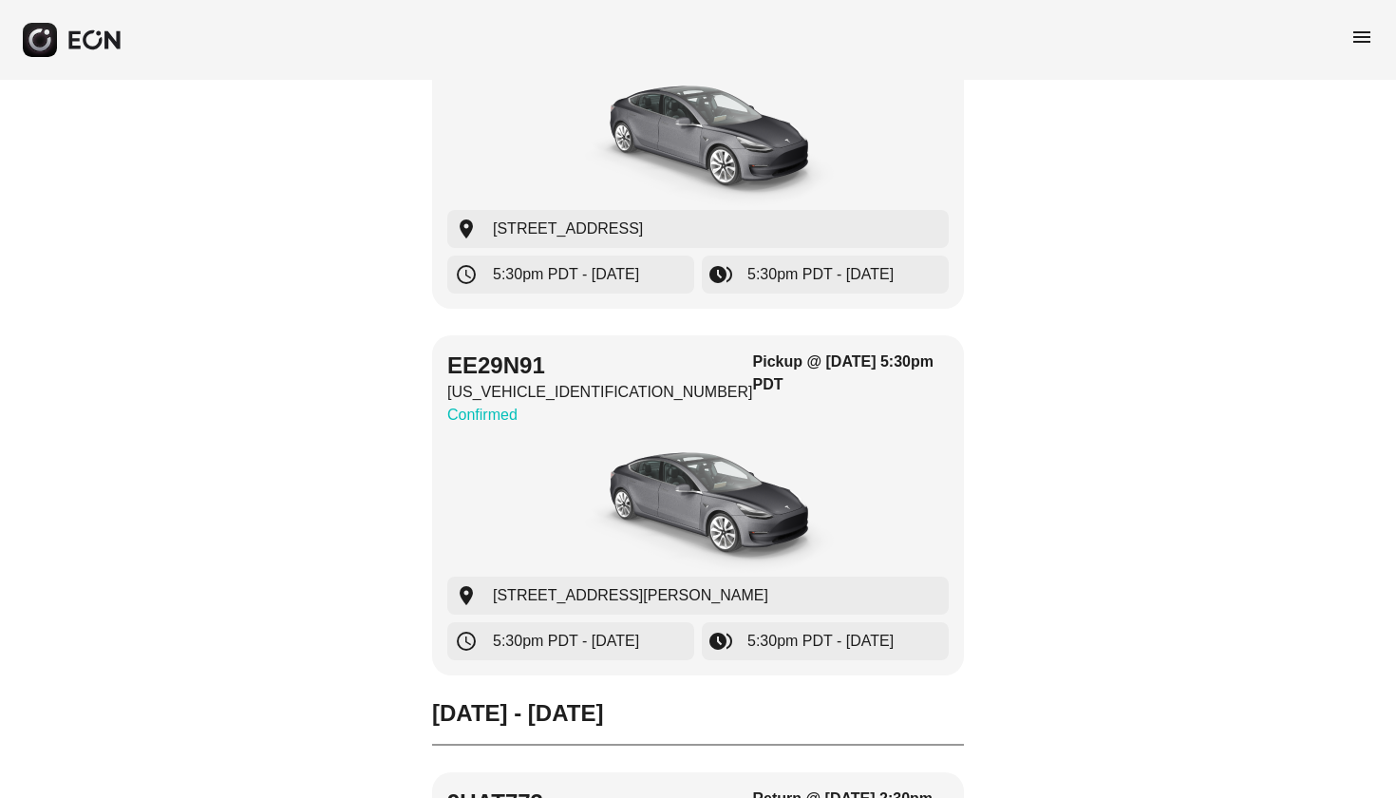
scroll to position [2218, 0]
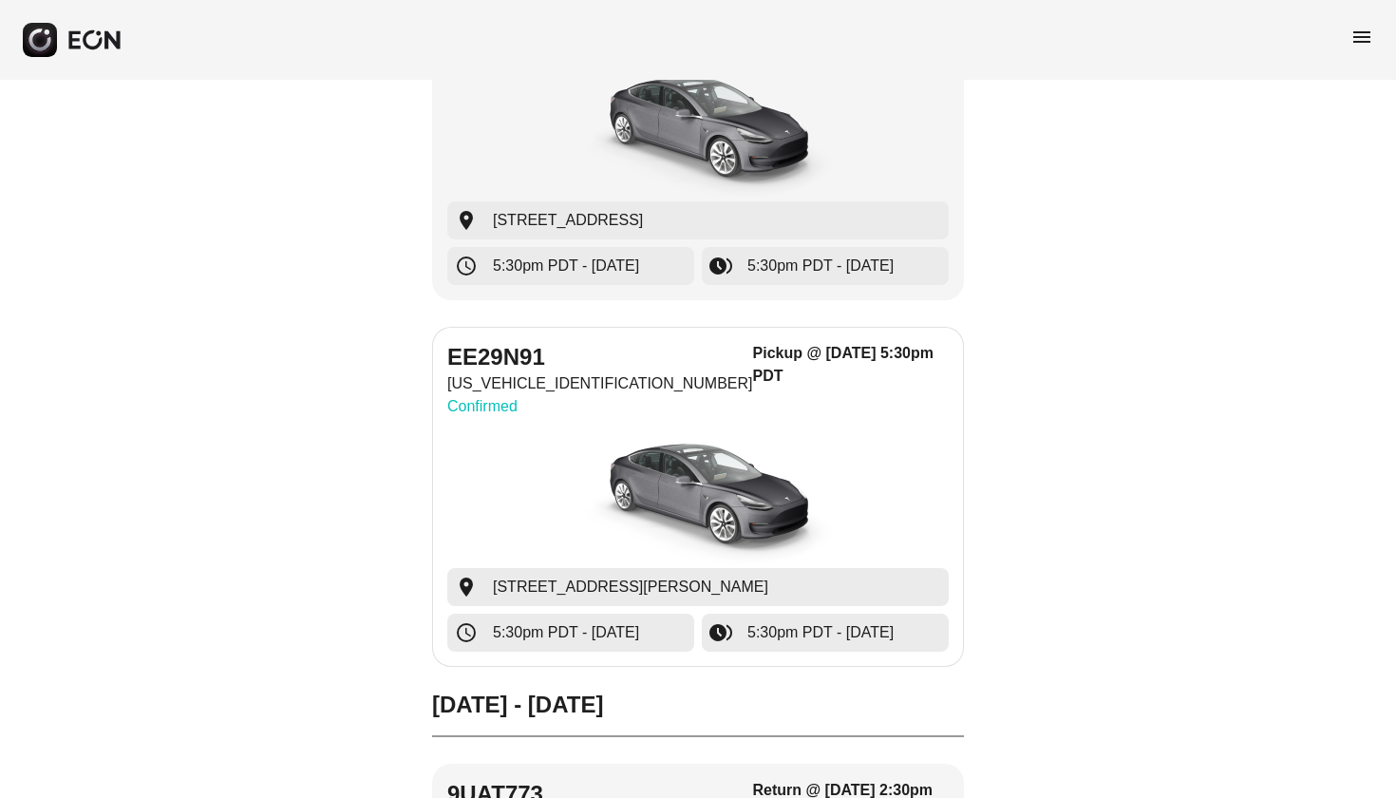
click at [604, 470] on img "button" at bounding box center [698, 496] width 285 height 142
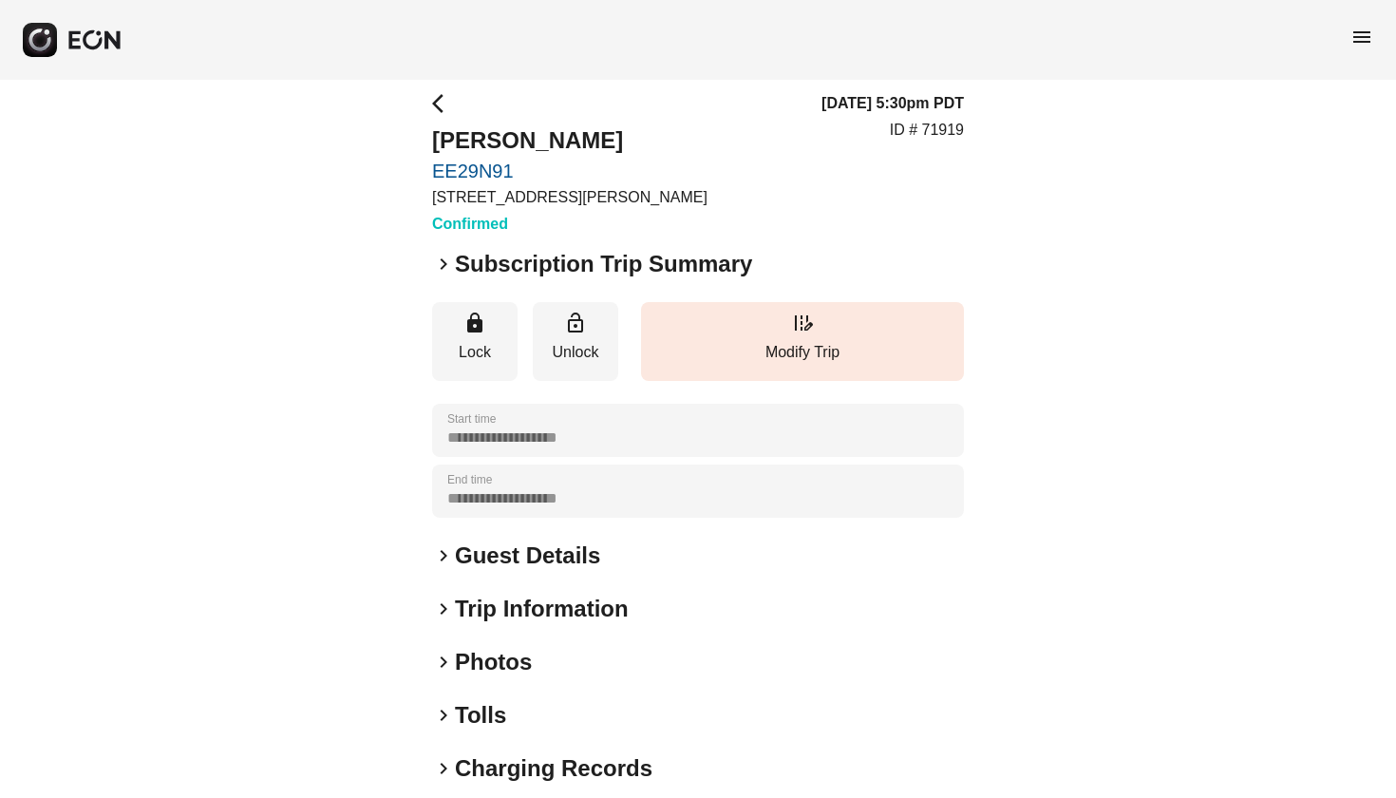
scroll to position [20, 0]
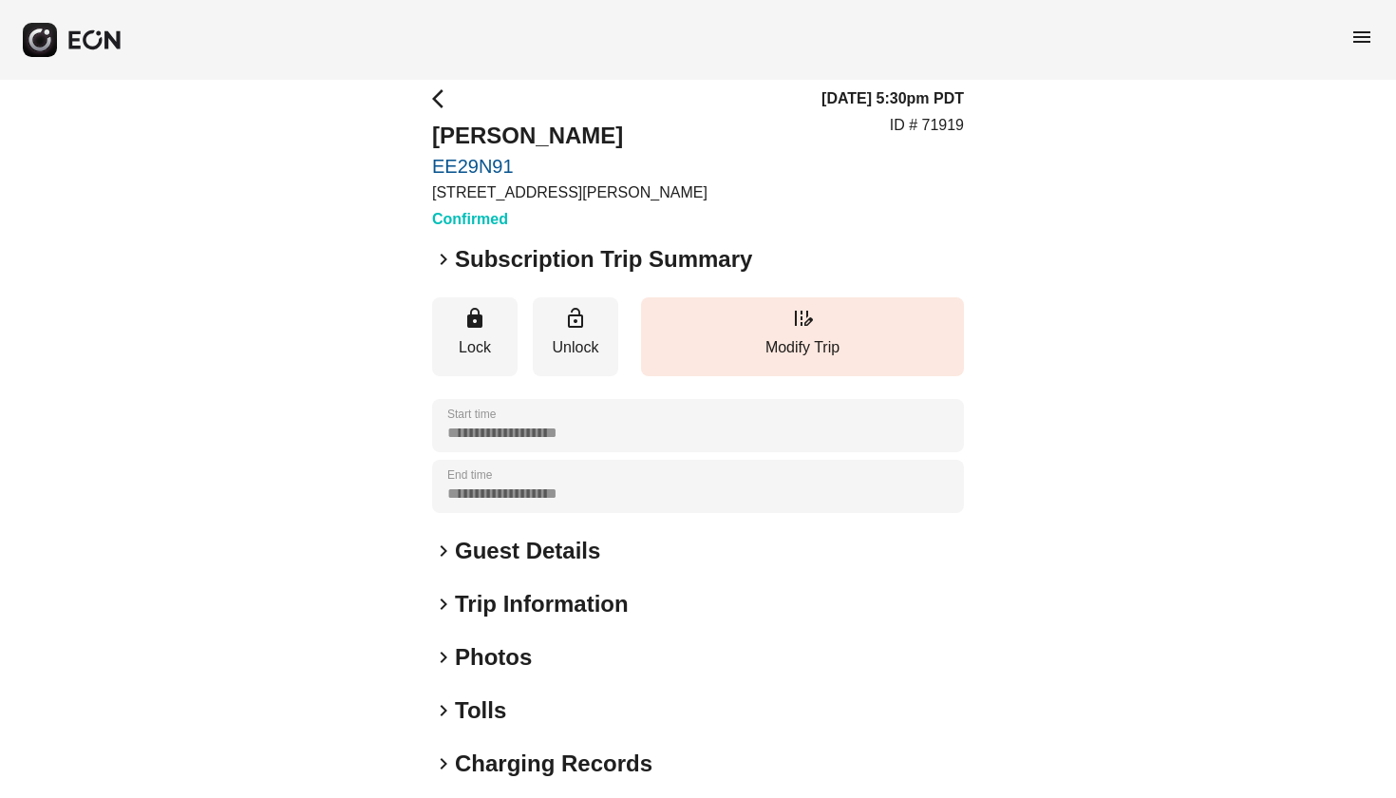
click at [443, 551] on span "keyboard_arrow_right" at bounding box center [443, 550] width 23 height 23
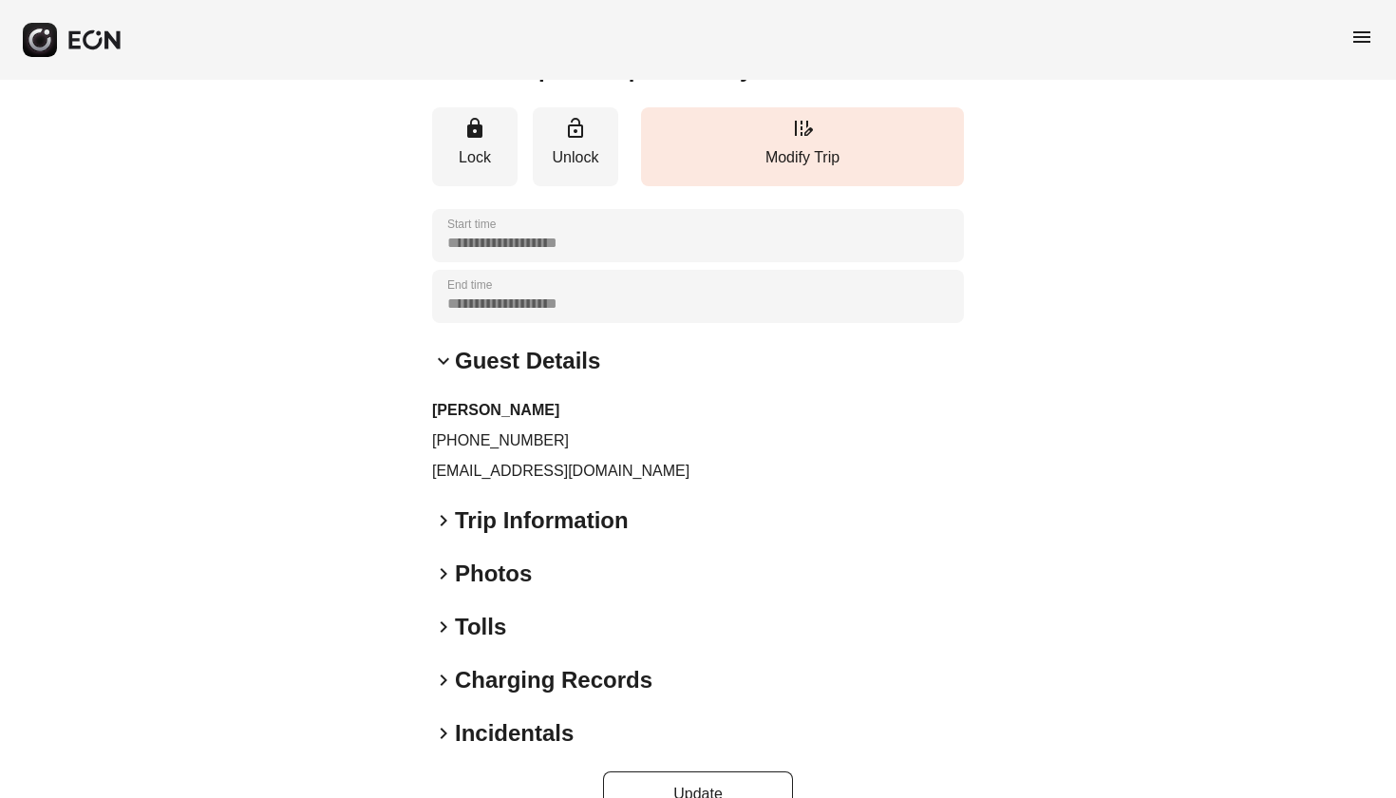
scroll to position [241, 0]
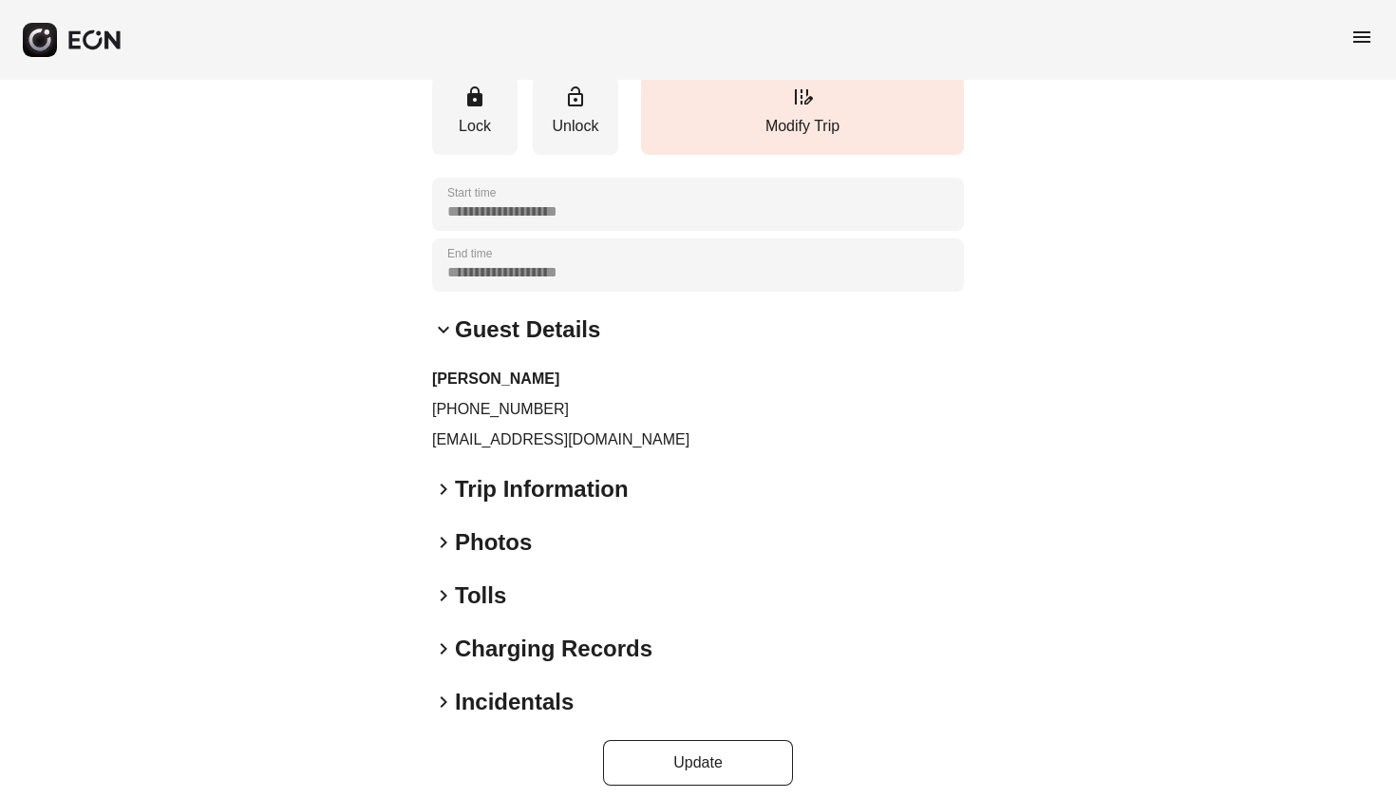
click at [444, 487] on span "keyboard_arrow_right" at bounding box center [443, 489] width 23 height 23
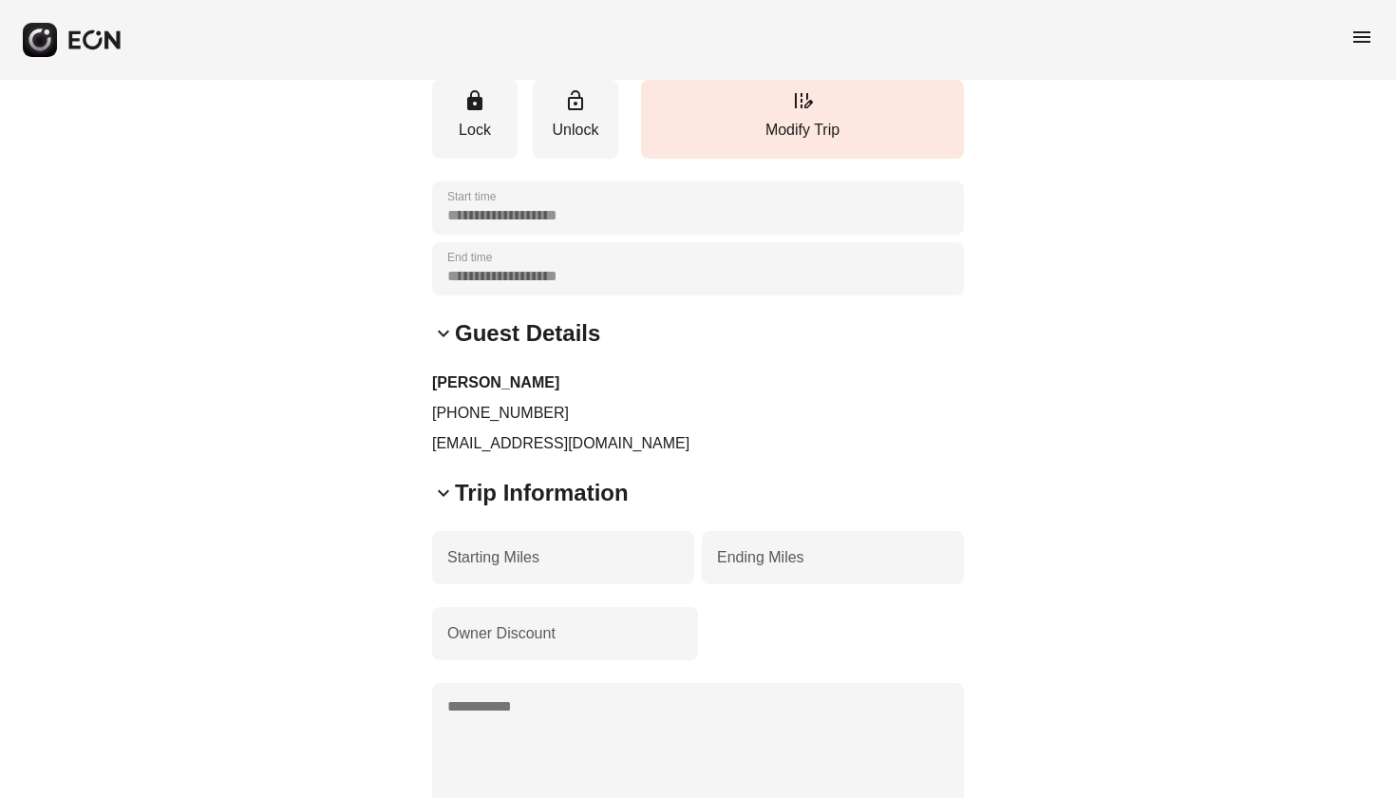
scroll to position [307, 0]
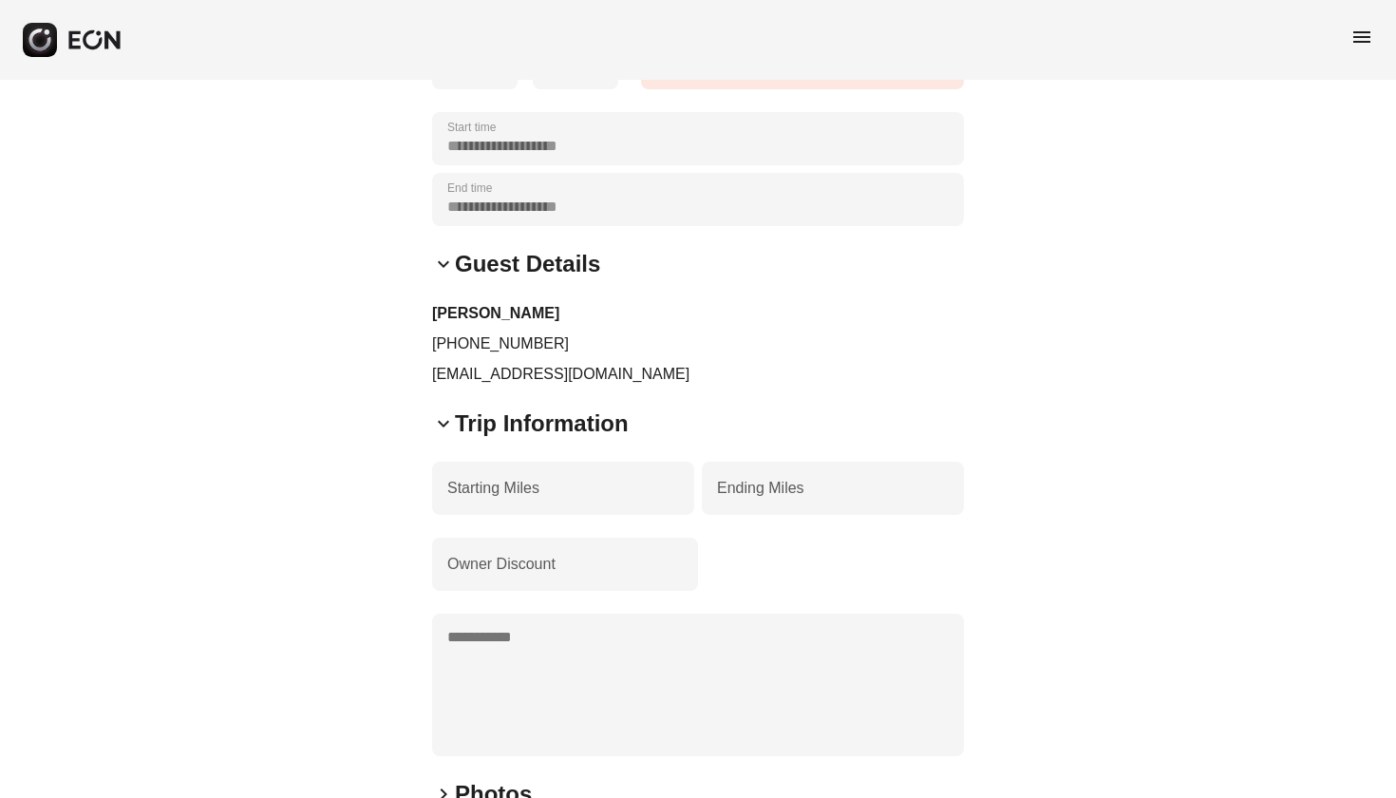
click at [446, 419] on span "keyboard_arrow_down" at bounding box center [443, 423] width 23 height 23
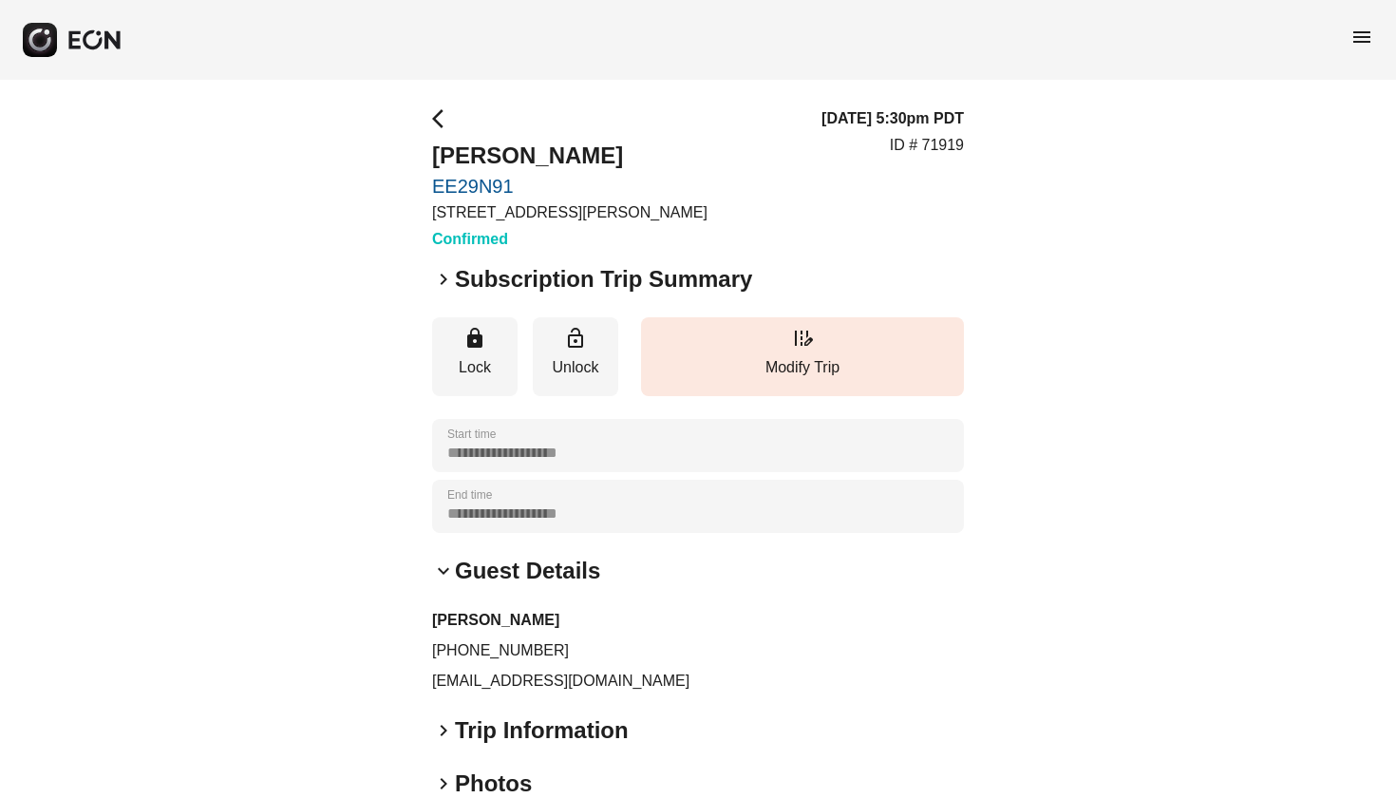
scroll to position [0, 0]
click at [436, 123] on span "arrow_back_ios" at bounding box center [443, 118] width 23 height 23
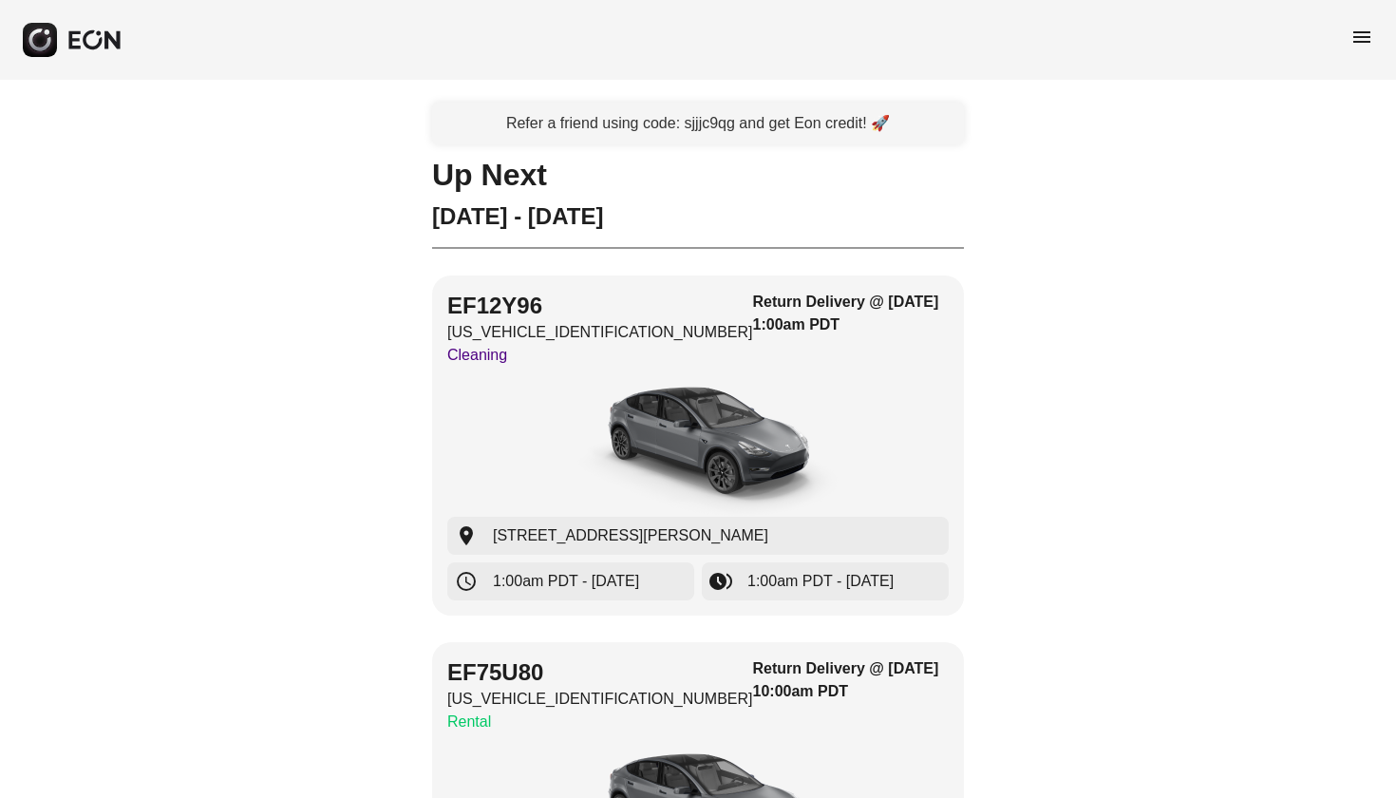
click at [1367, 37] on span "menu" at bounding box center [1361, 37] width 23 height 23
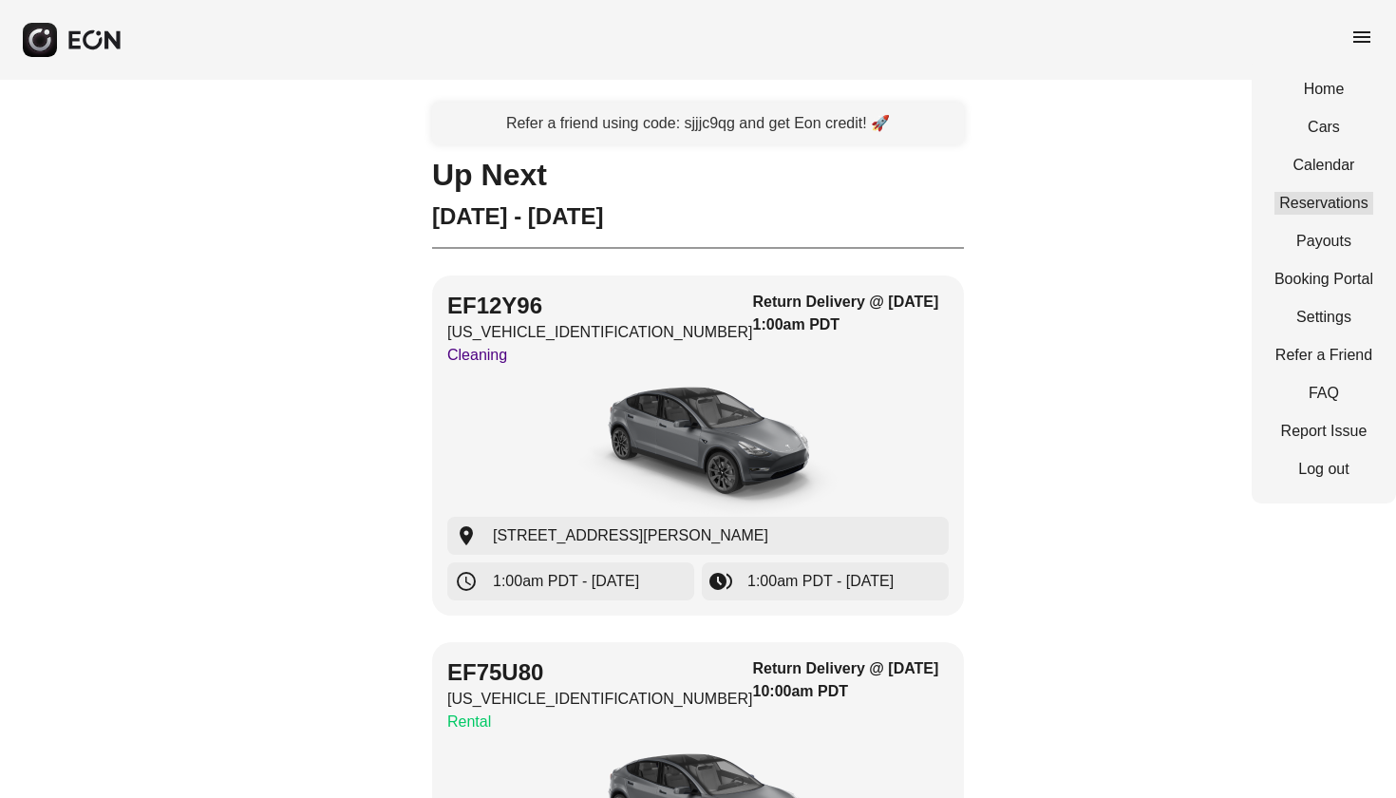
click at [1328, 194] on link "Reservations" at bounding box center [1323, 203] width 99 height 23
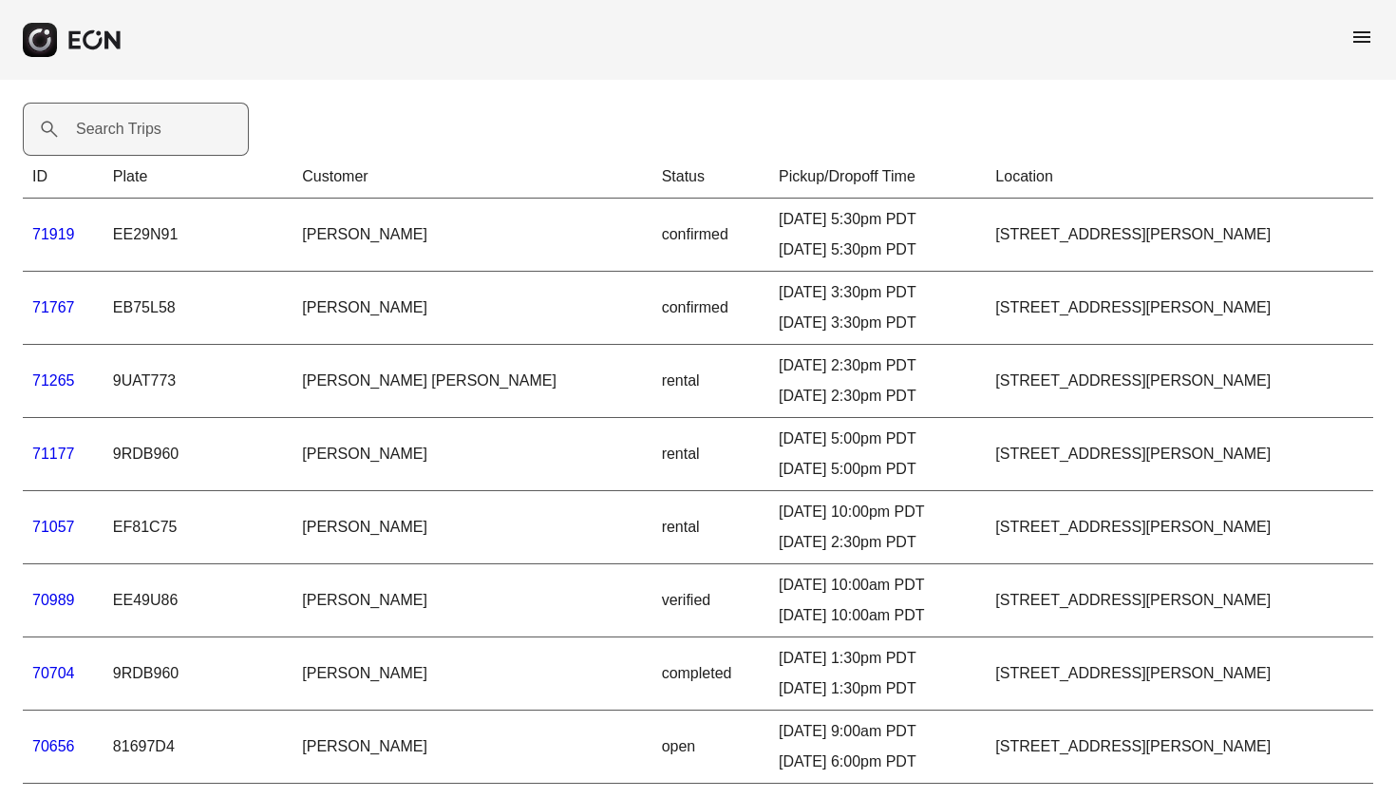
click at [116, 132] on label "Search Trips" at bounding box center [118, 129] width 85 height 23
click at [116, 132] on Trips "Search Trips" at bounding box center [136, 129] width 226 height 53
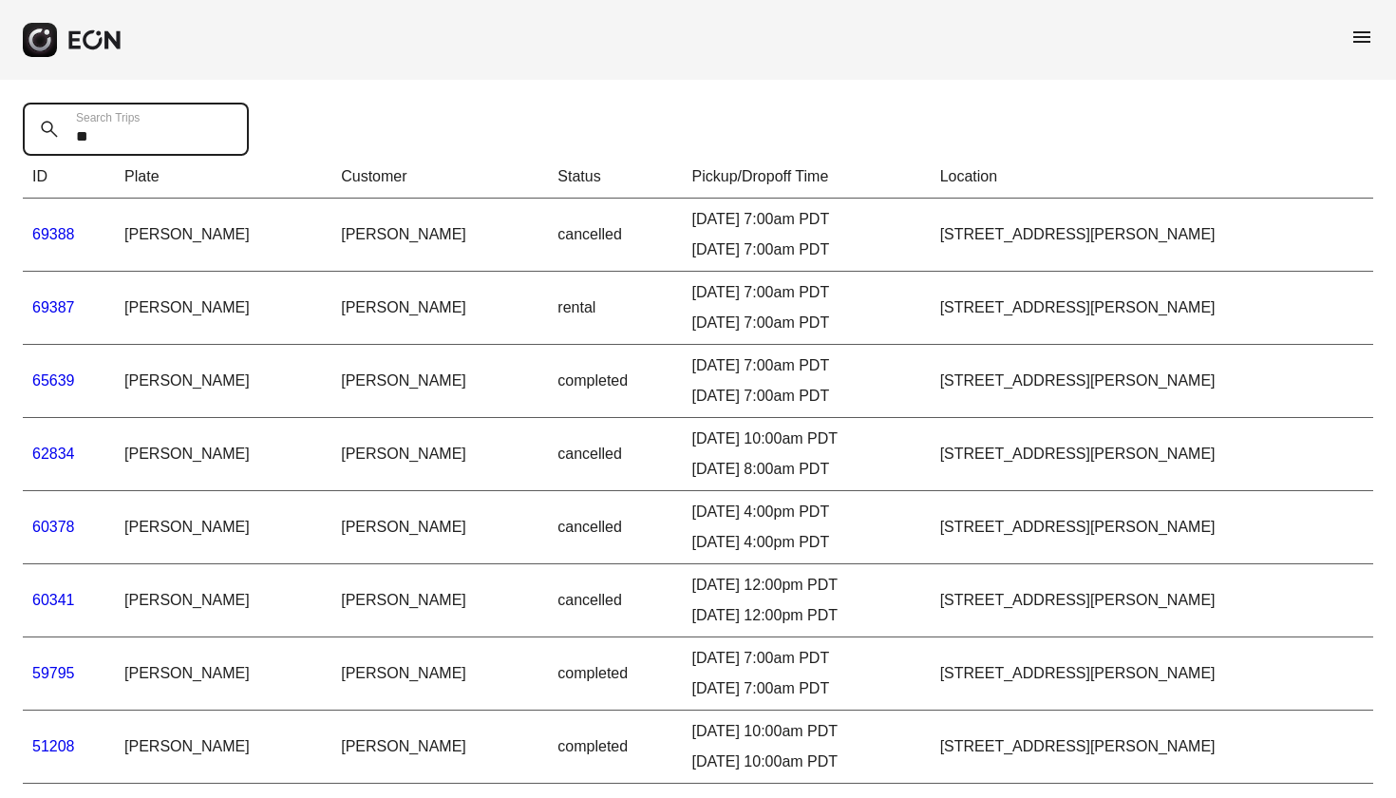
type Trips "*"
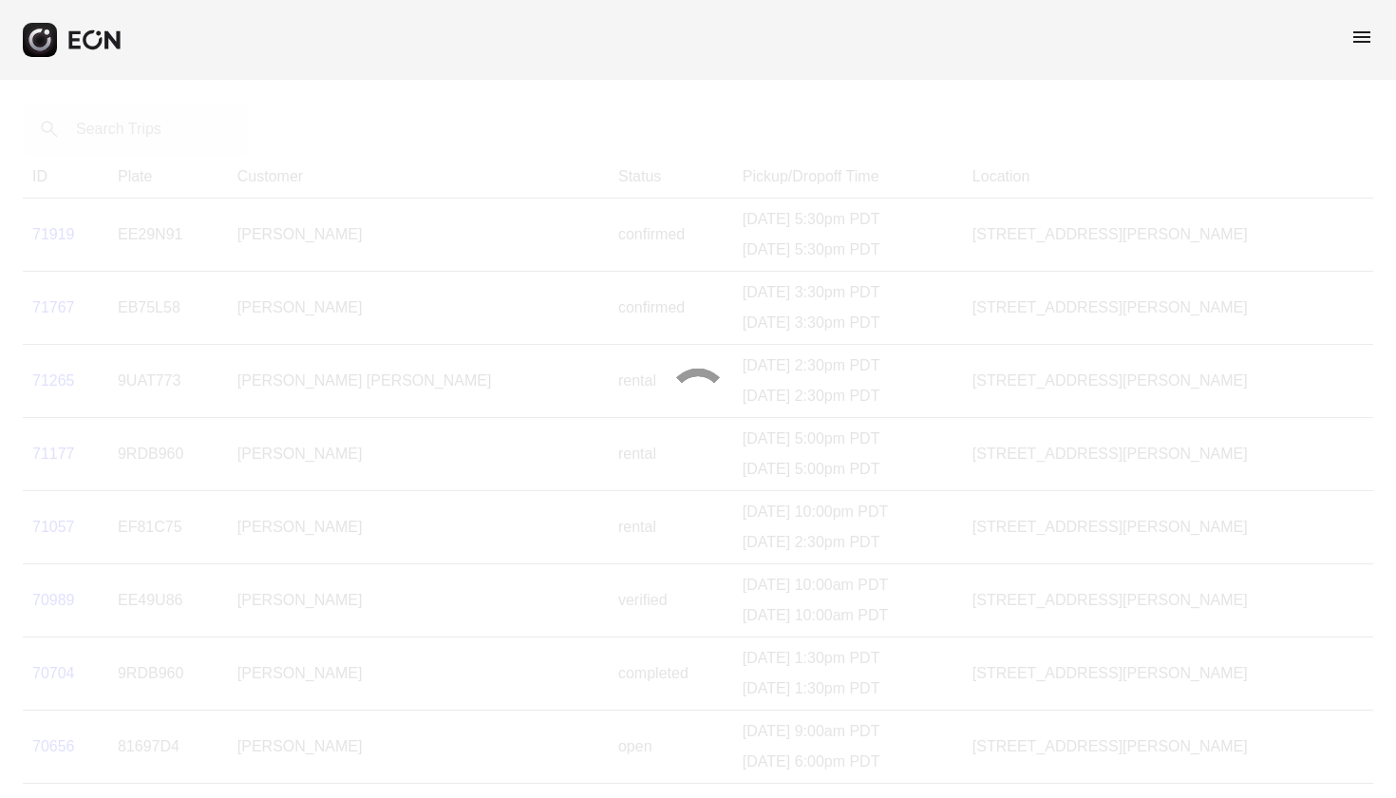
click at [595, 52] on div "menu" at bounding box center [698, 40] width 1396 height 80
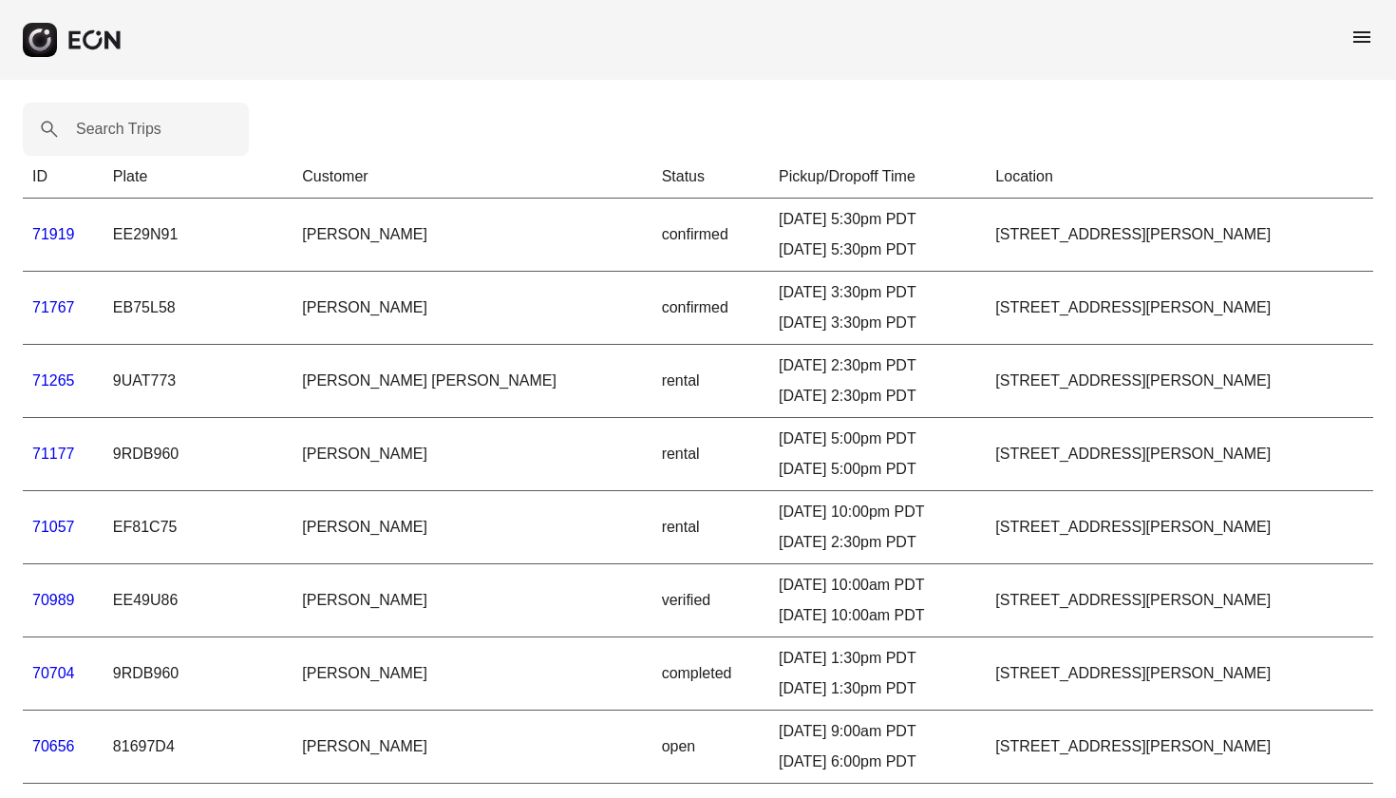
click at [1363, 40] on span "menu" at bounding box center [1361, 37] width 23 height 23
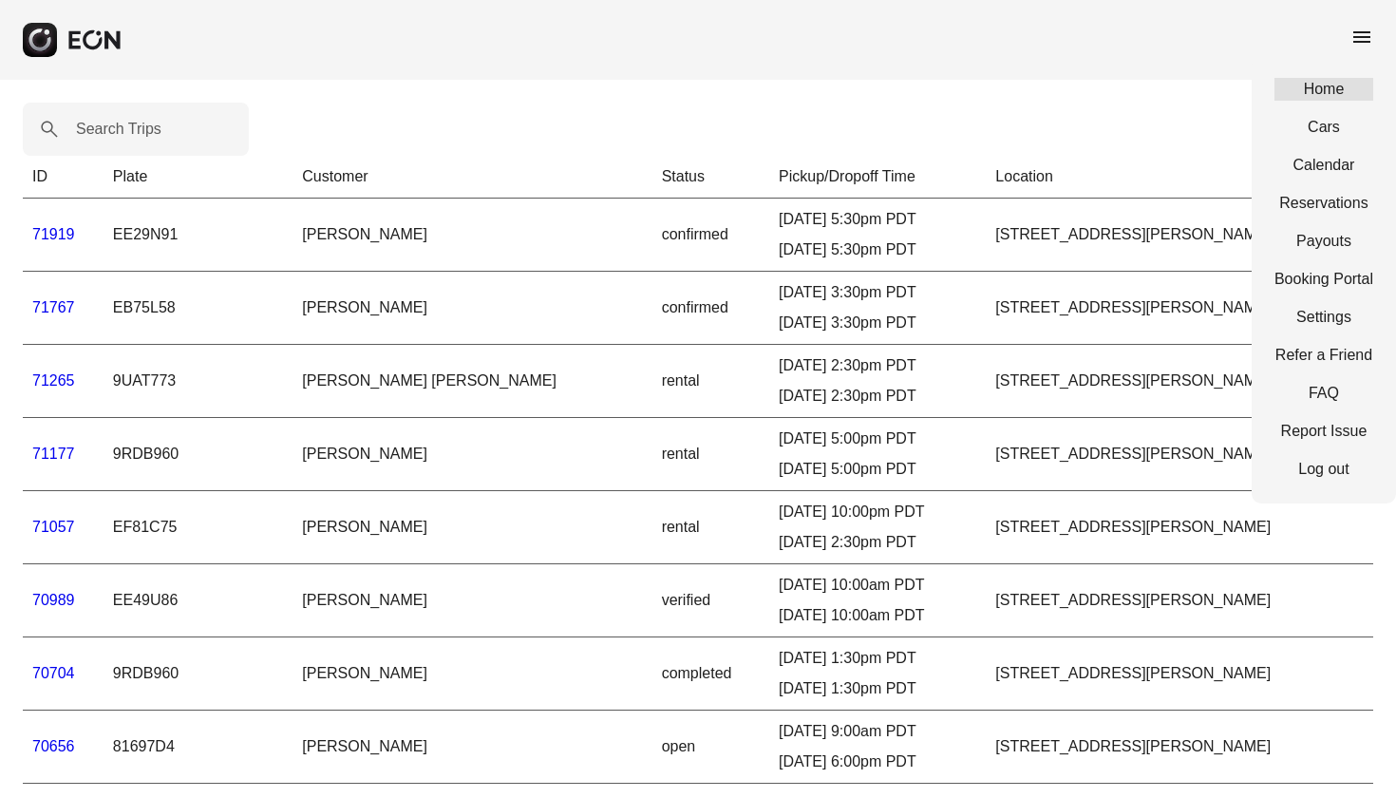
click at [1327, 93] on link "Home" at bounding box center [1323, 89] width 99 height 23
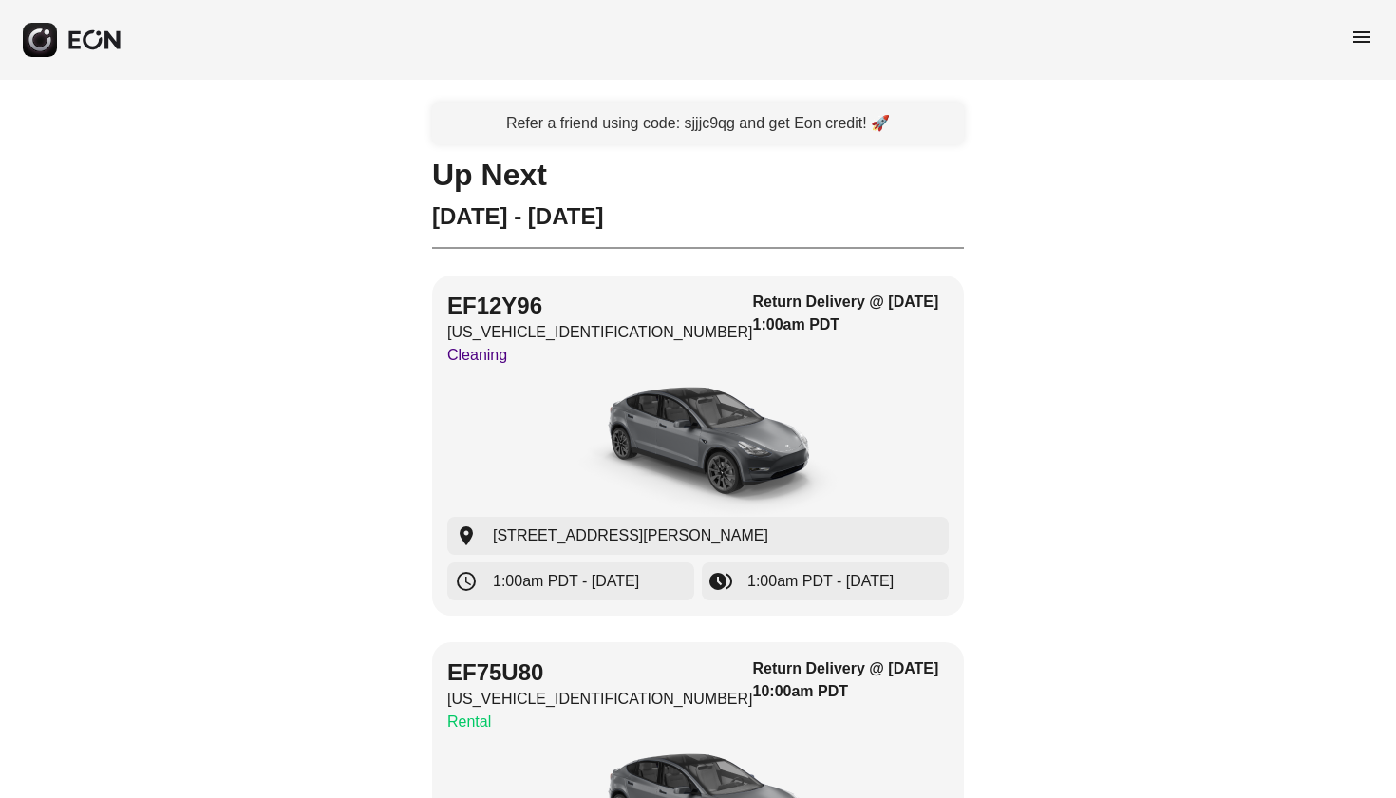
click at [1358, 35] on span "menu" at bounding box center [1361, 37] width 23 height 23
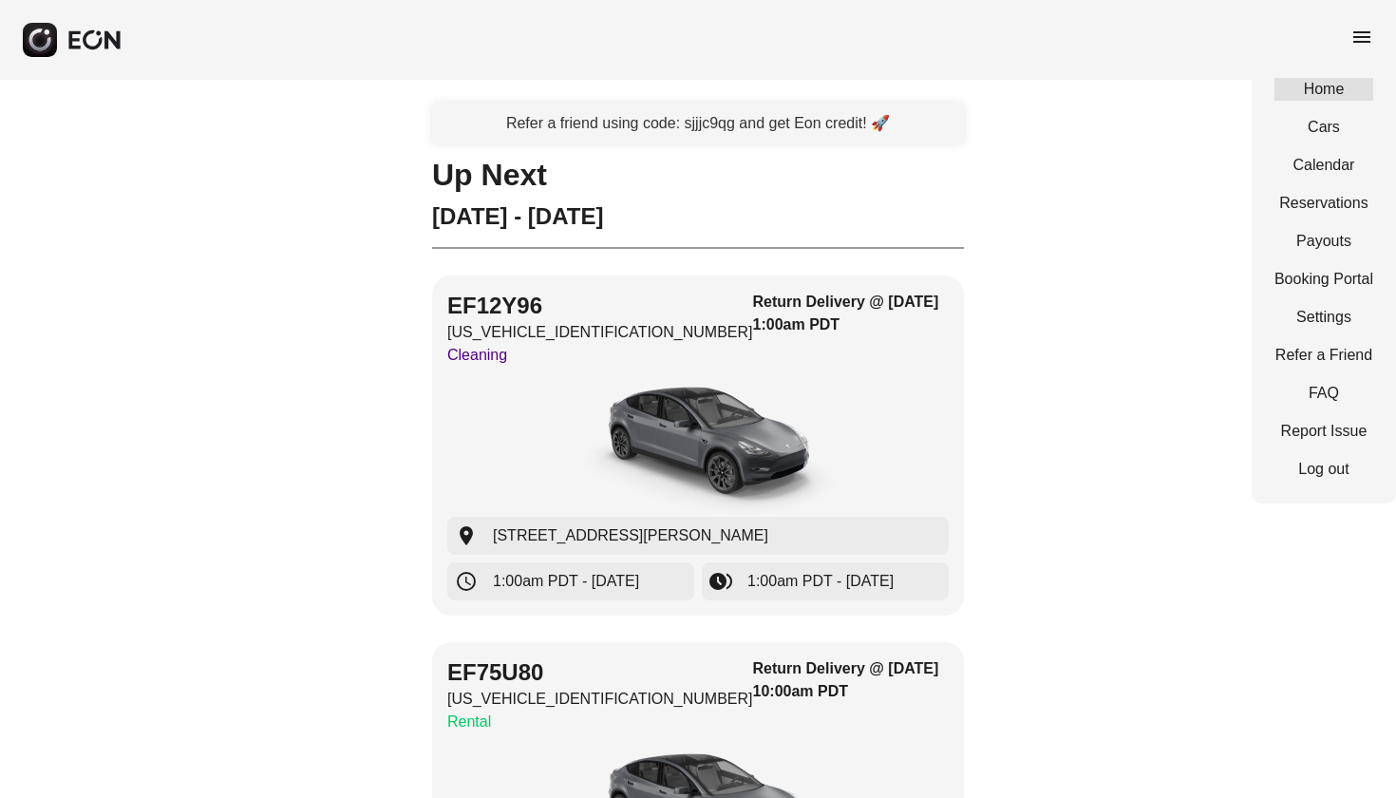
click at [1335, 90] on link "Home" at bounding box center [1323, 89] width 99 height 23
